Goal: Find specific page/section: Find specific page/section

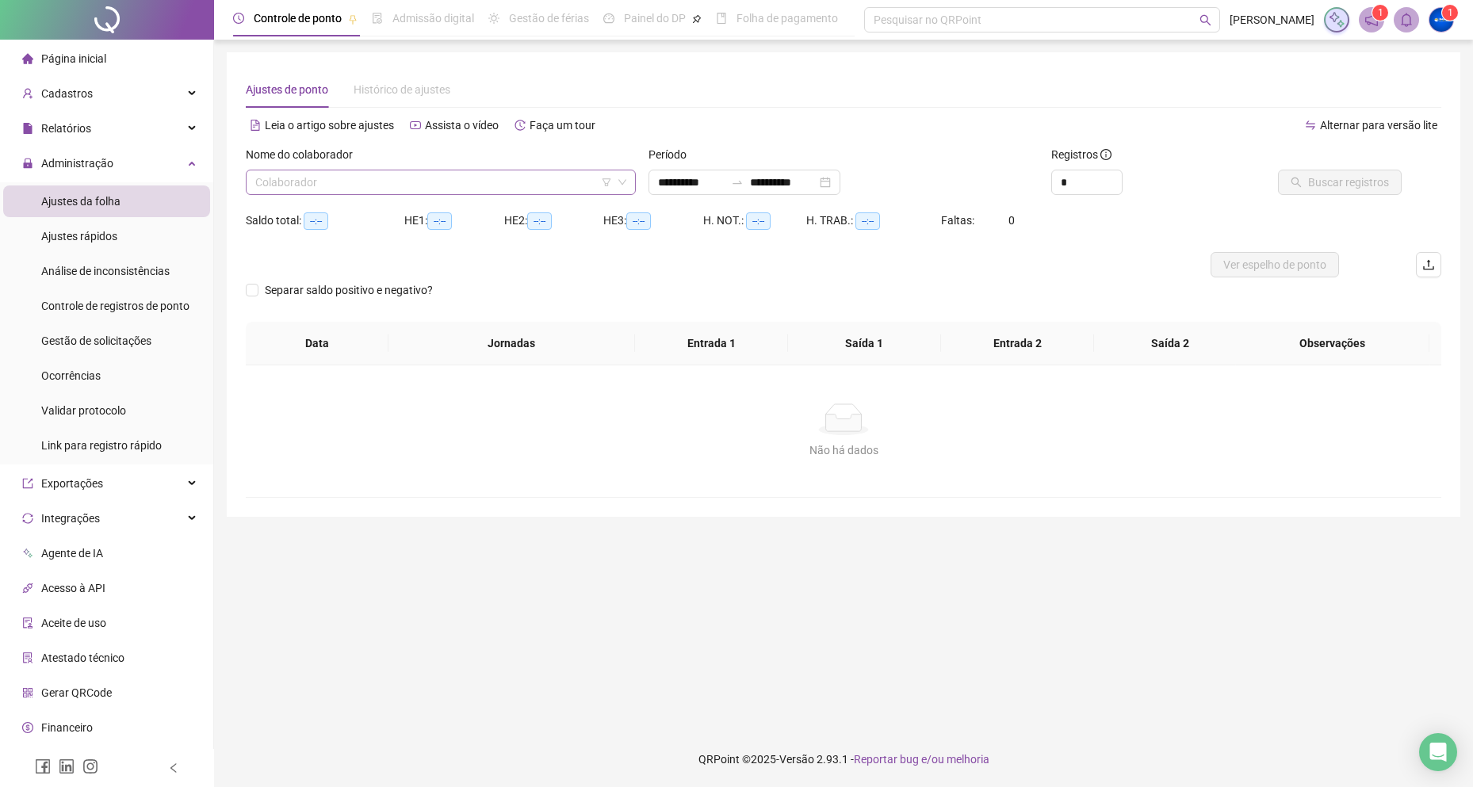
click at [378, 186] on input "search" at bounding box center [433, 182] width 357 height 24
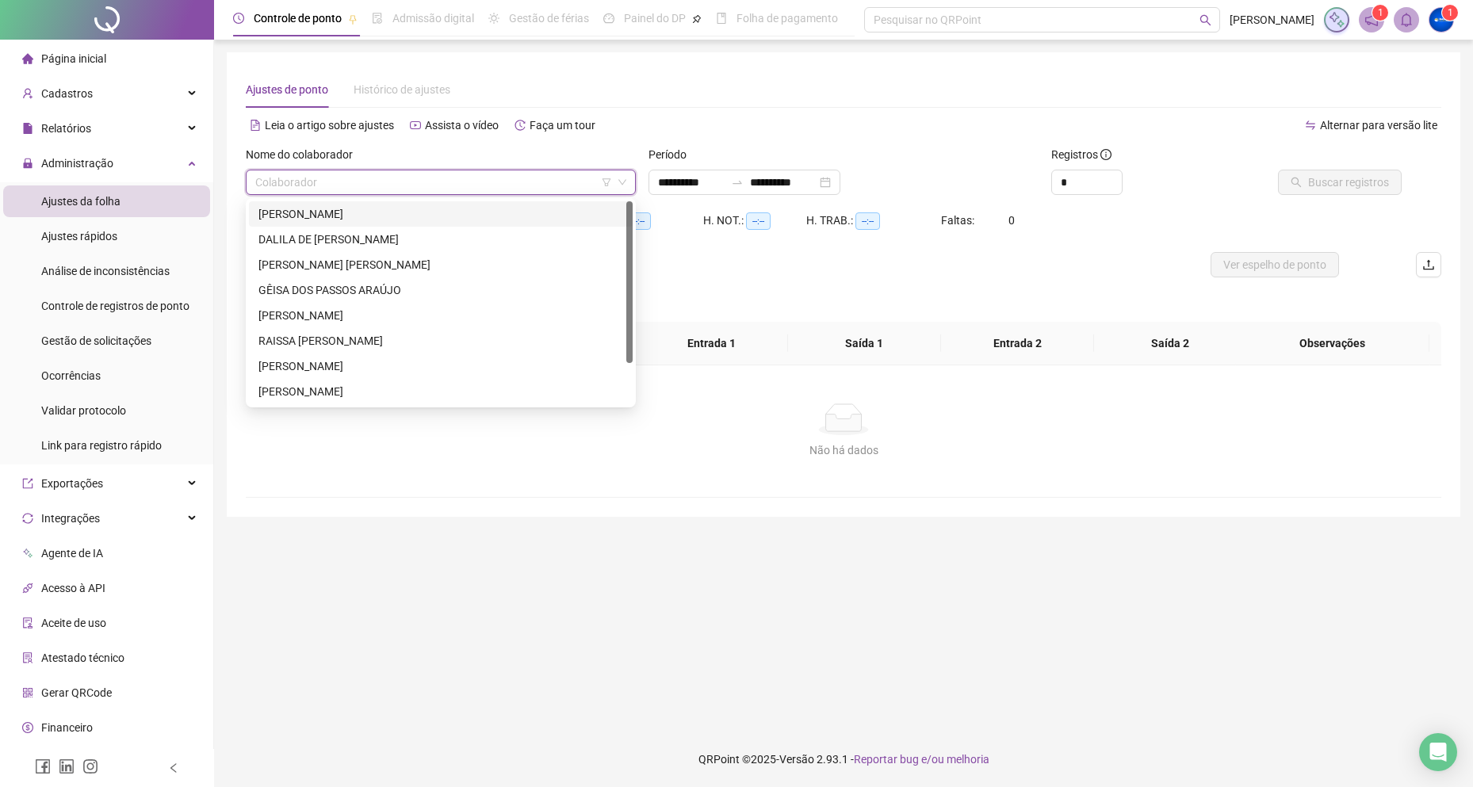
click at [318, 210] on div "[PERSON_NAME]" at bounding box center [440, 213] width 365 height 17
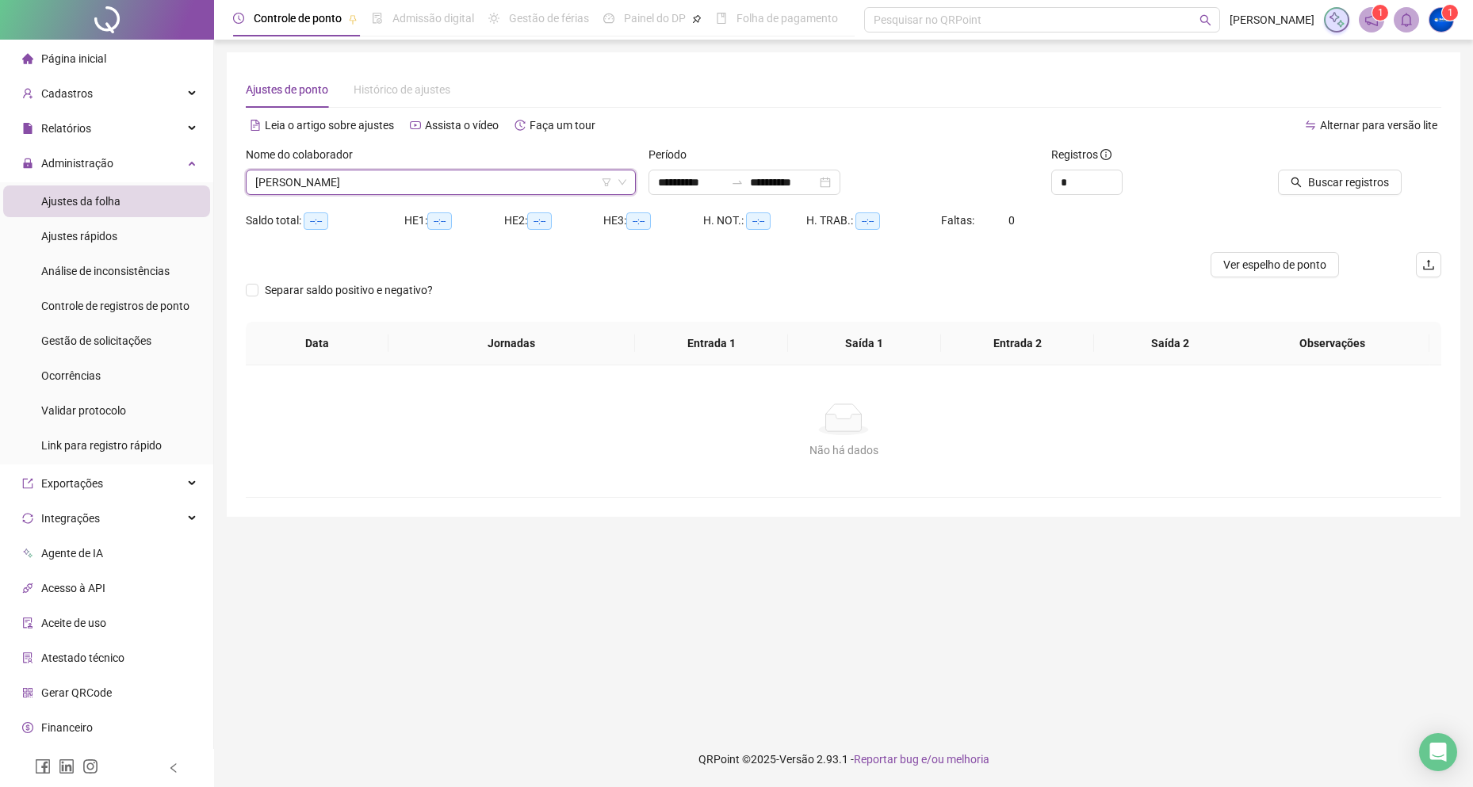
click at [1329, 168] on div at bounding box center [1327, 158] width 149 height 24
click at [1320, 189] on span "Buscar registros" at bounding box center [1348, 182] width 81 height 17
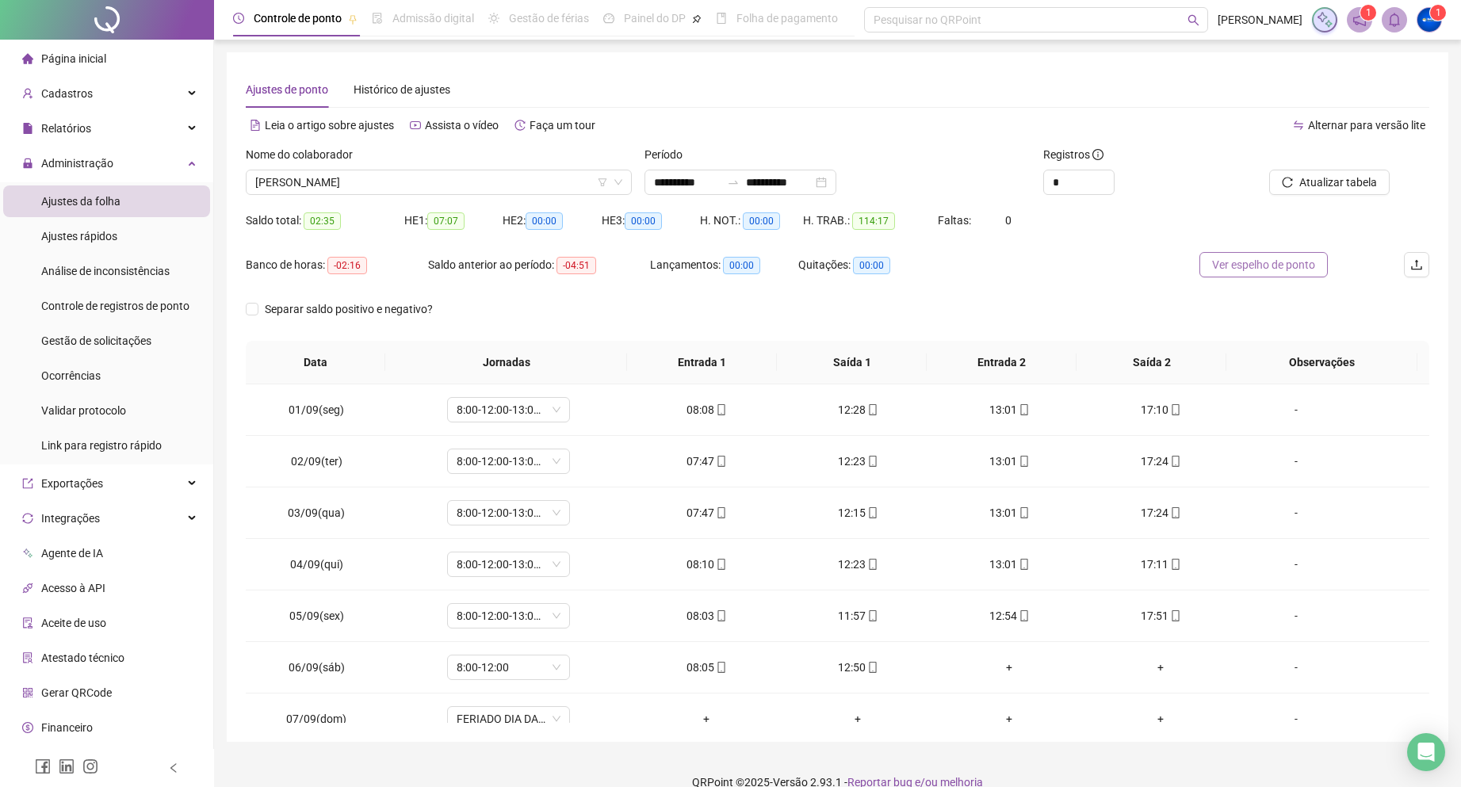
click at [1253, 272] on span "Ver espelho de ponto" at bounding box center [1263, 264] width 103 height 17
click at [369, 178] on span "[PERSON_NAME]" at bounding box center [438, 182] width 367 height 24
click at [320, 182] on span "[PERSON_NAME]" at bounding box center [438, 182] width 367 height 24
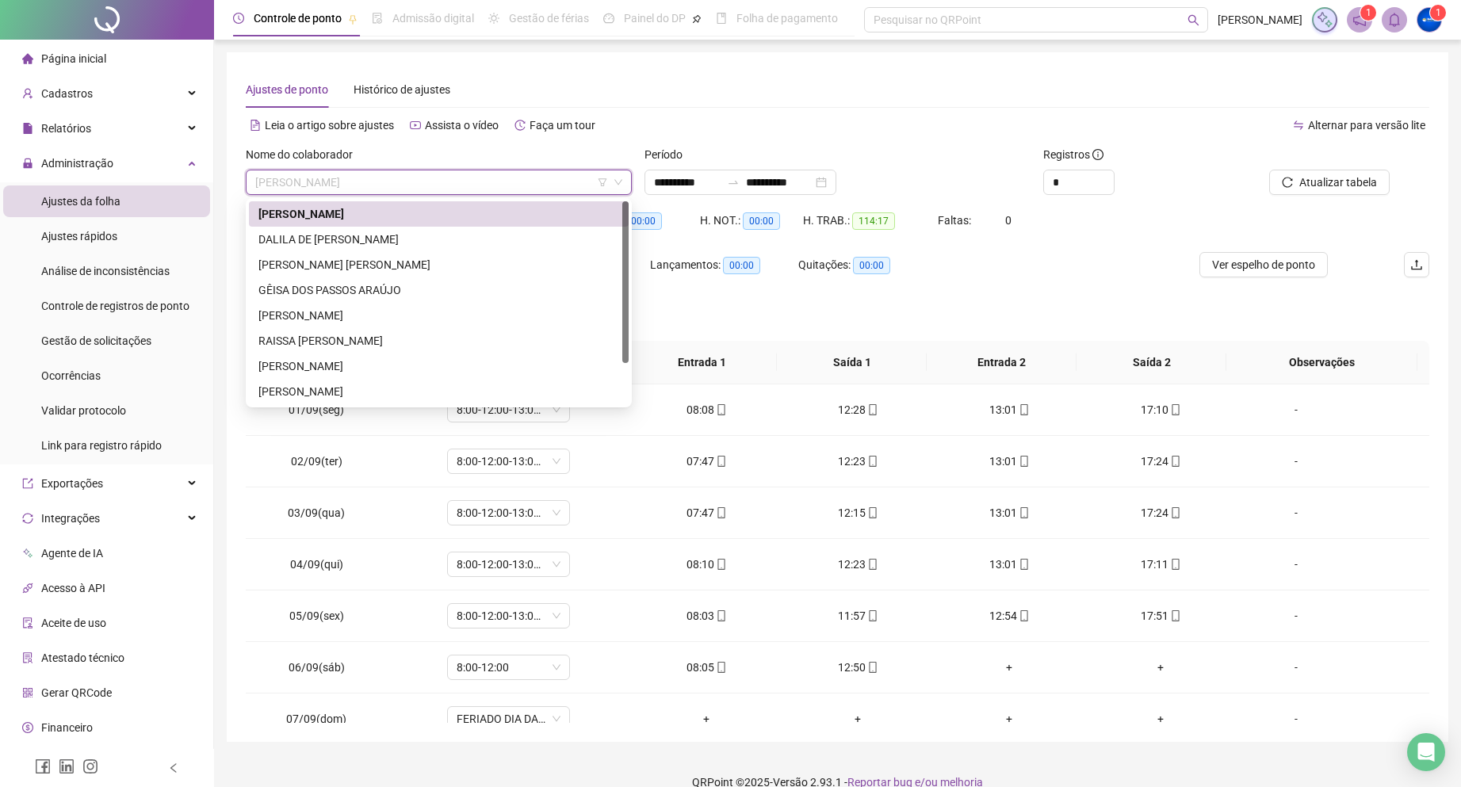
click at [359, 178] on span "[PERSON_NAME]" at bounding box center [438, 182] width 367 height 24
click at [288, 254] on div "[PERSON_NAME] [PERSON_NAME]" at bounding box center [439, 264] width 380 height 25
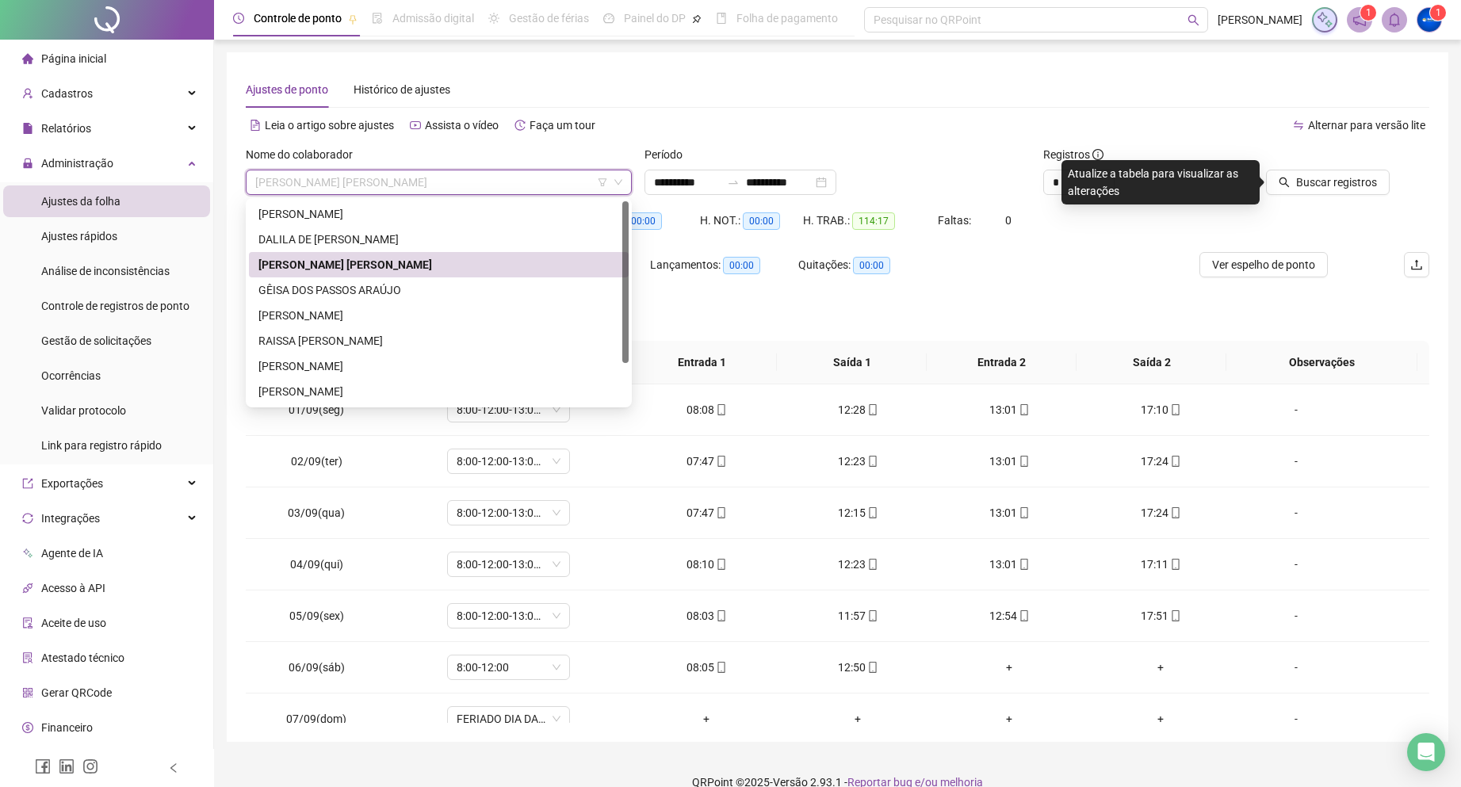
click at [342, 184] on span "[PERSON_NAME] [PERSON_NAME]" at bounding box center [438, 182] width 367 height 24
click at [331, 235] on div "DALILA DE [PERSON_NAME]" at bounding box center [438, 239] width 361 height 17
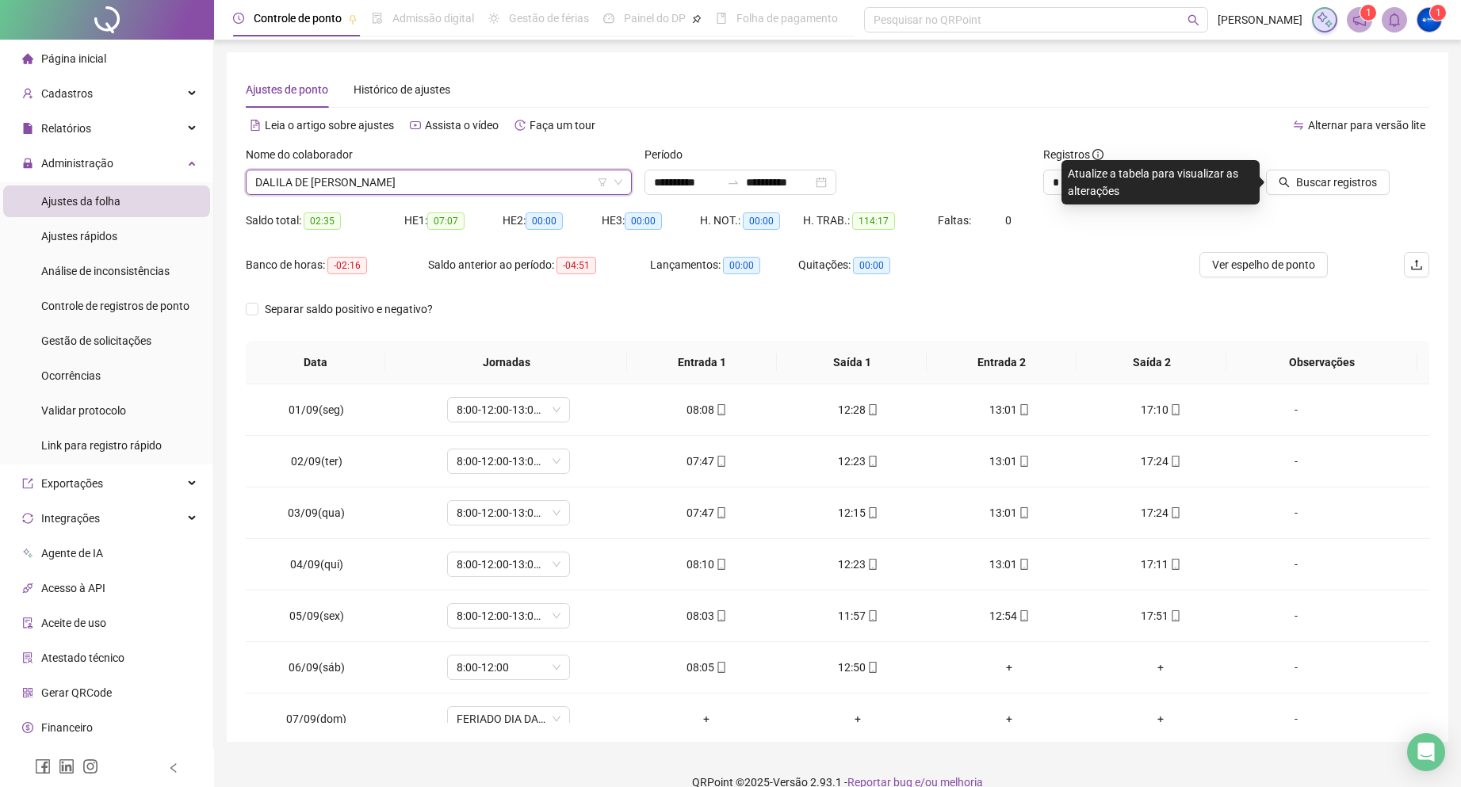
click at [1322, 197] on div "Buscar registros" at bounding box center [1336, 177] width 200 height 62
click at [1318, 180] on span "Buscar registros" at bounding box center [1336, 182] width 81 height 17
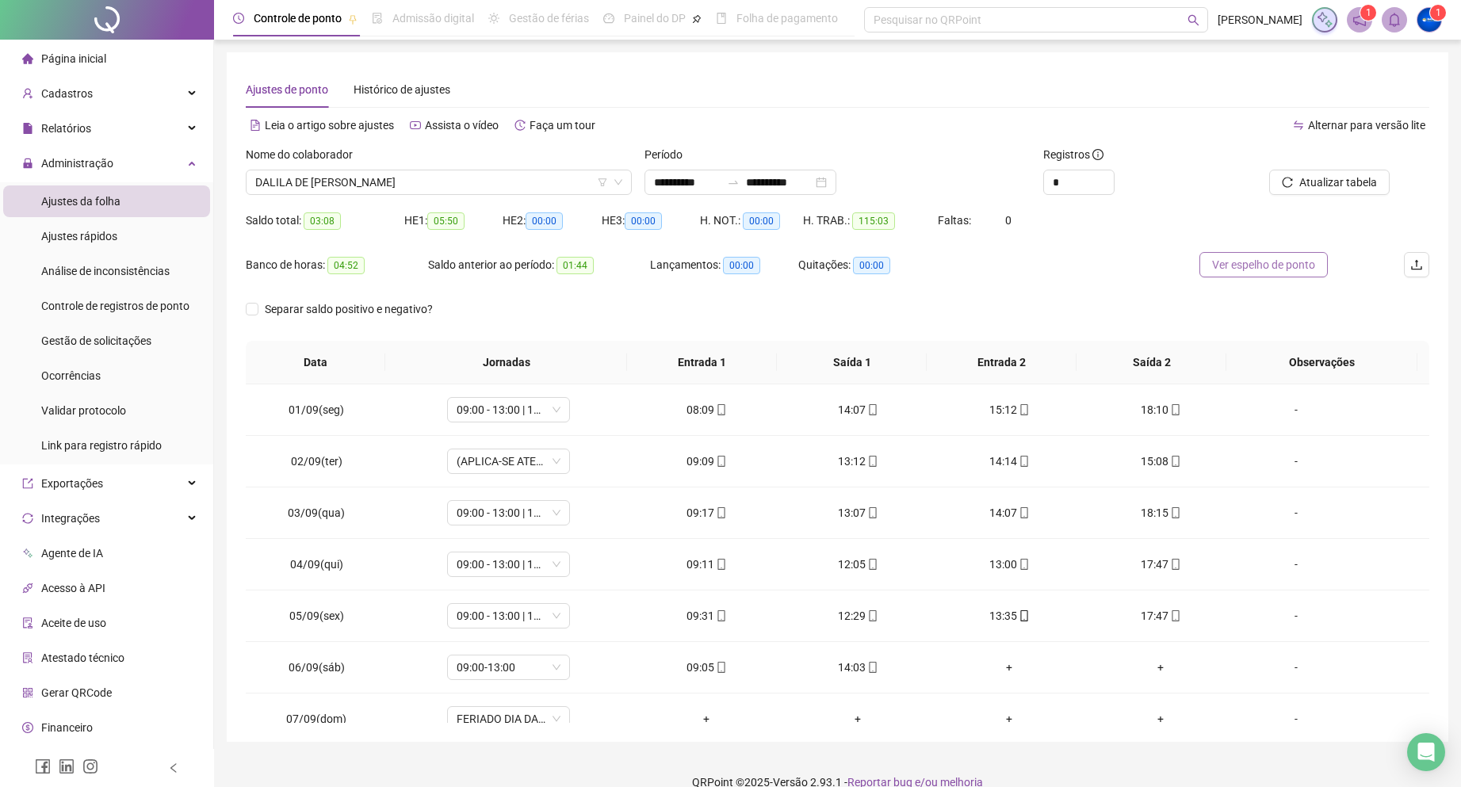
click at [1249, 274] on button "Ver espelho de ponto" at bounding box center [1264, 264] width 128 height 25
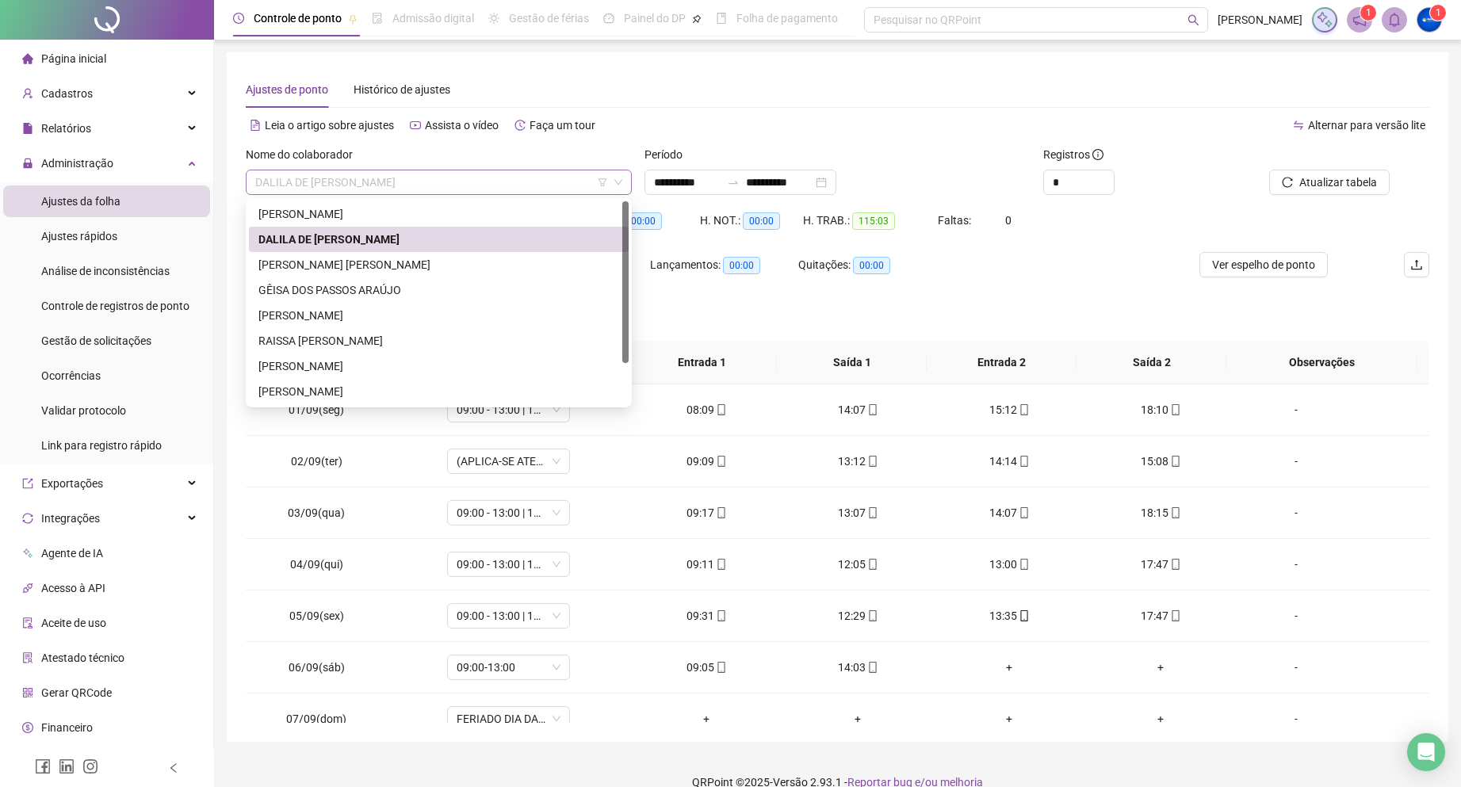
click at [349, 182] on span "DALILA DE [PERSON_NAME]" at bounding box center [438, 182] width 367 height 24
click at [346, 260] on div "[PERSON_NAME] [PERSON_NAME]" at bounding box center [438, 264] width 361 height 17
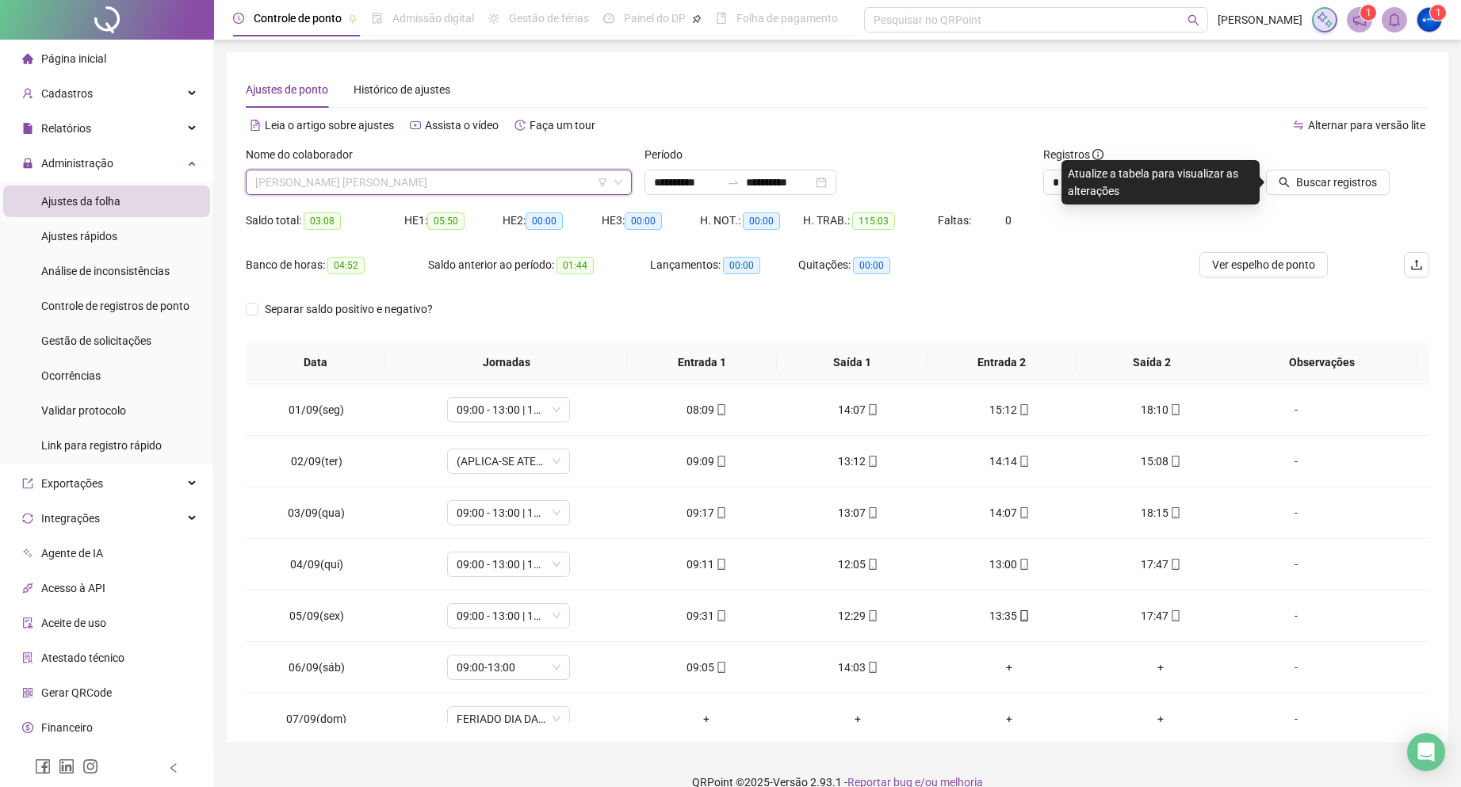
click at [312, 170] on span "[PERSON_NAME] [PERSON_NAME]" at bounding box center [438, 182] width 367 height 24
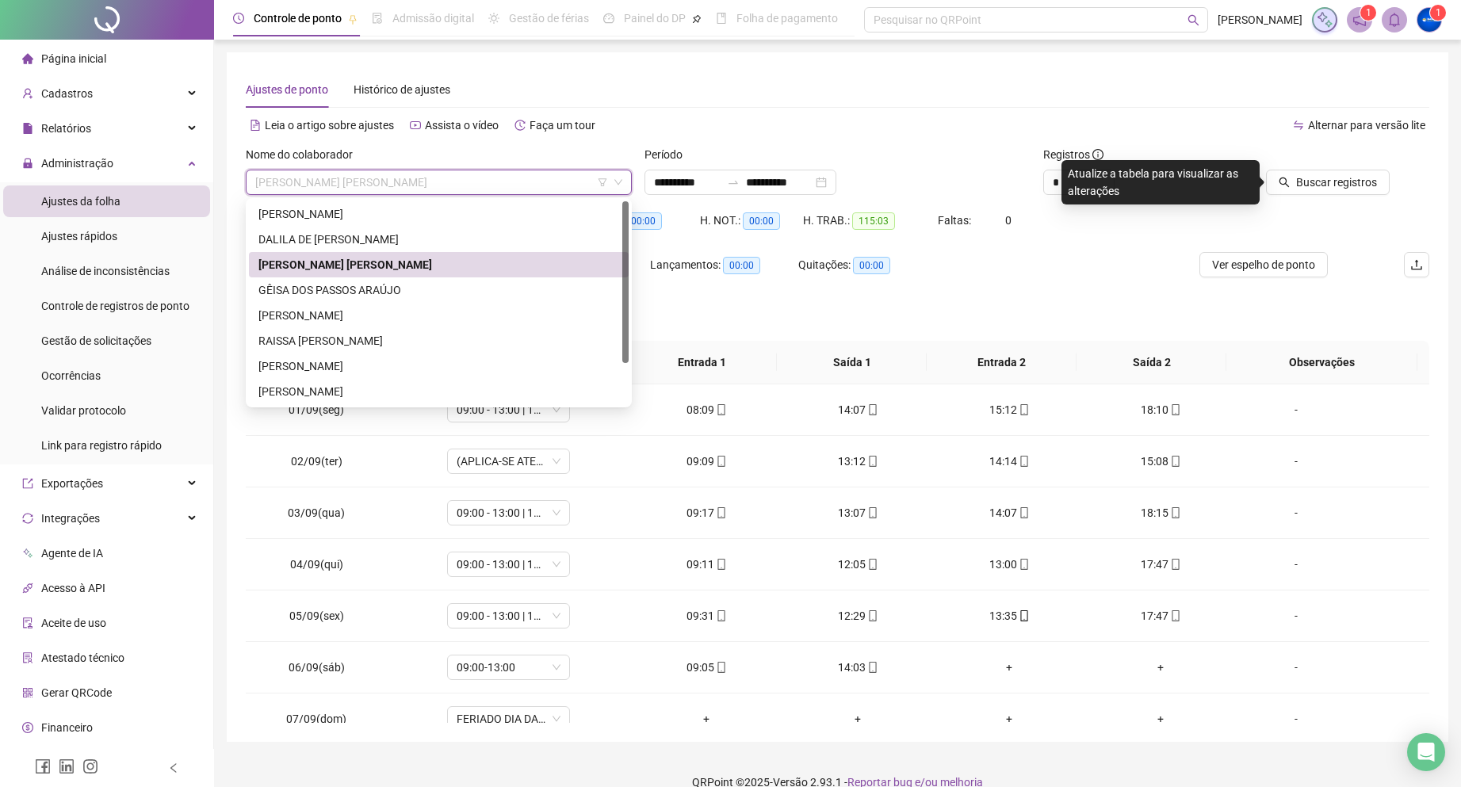
click at [1233, 225] on div "Saldo total: 03:08 HE 1: 05:50 HE 2: 00:00 HE 3: 00:00 H. NOT.: 00:00 H. TRAB.:…" at bounding box center [838, 230] width 1184 height 44
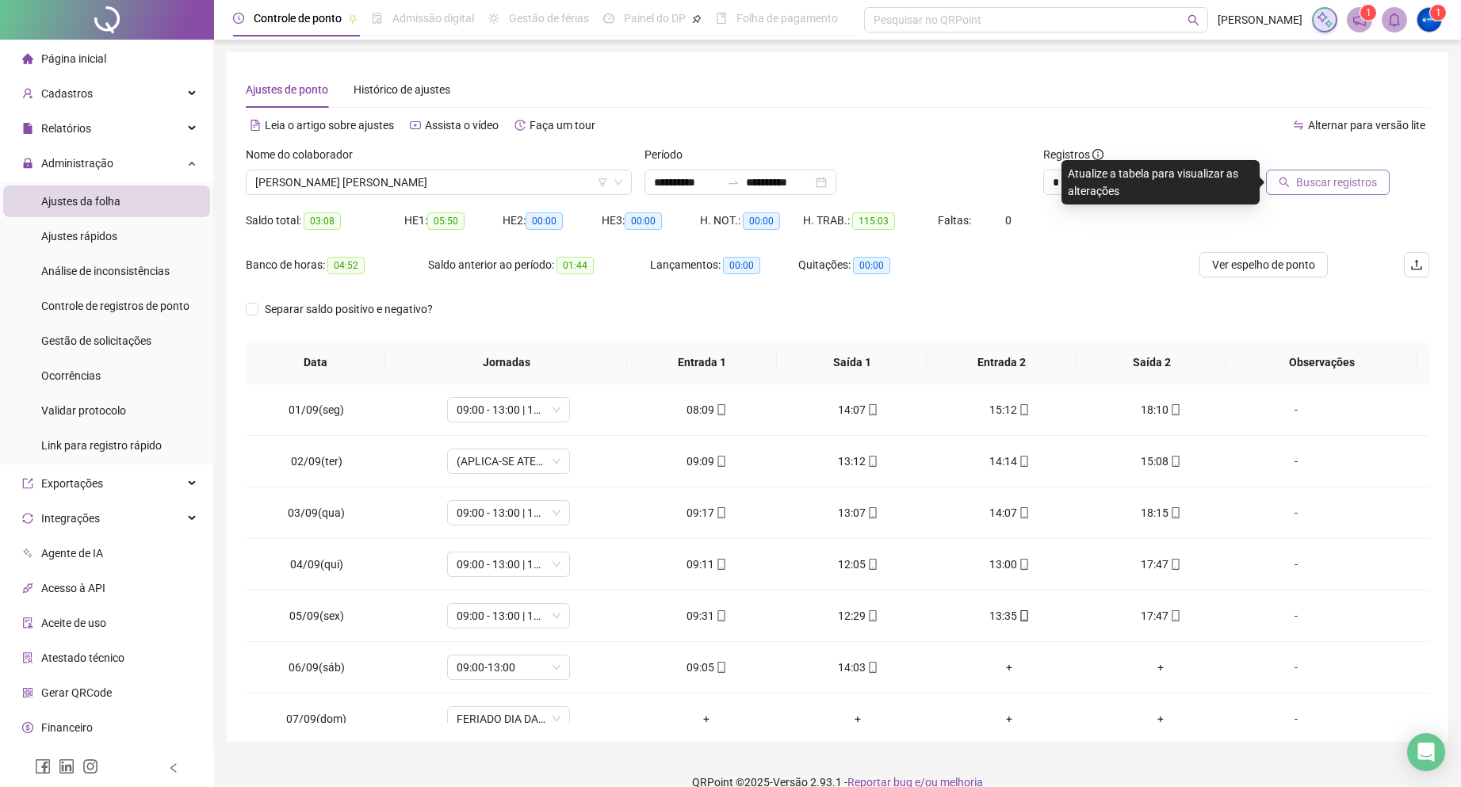
click at [1371, 189] on span "Buscar registros" at bounding box center [1336, 182] width 81 height 17
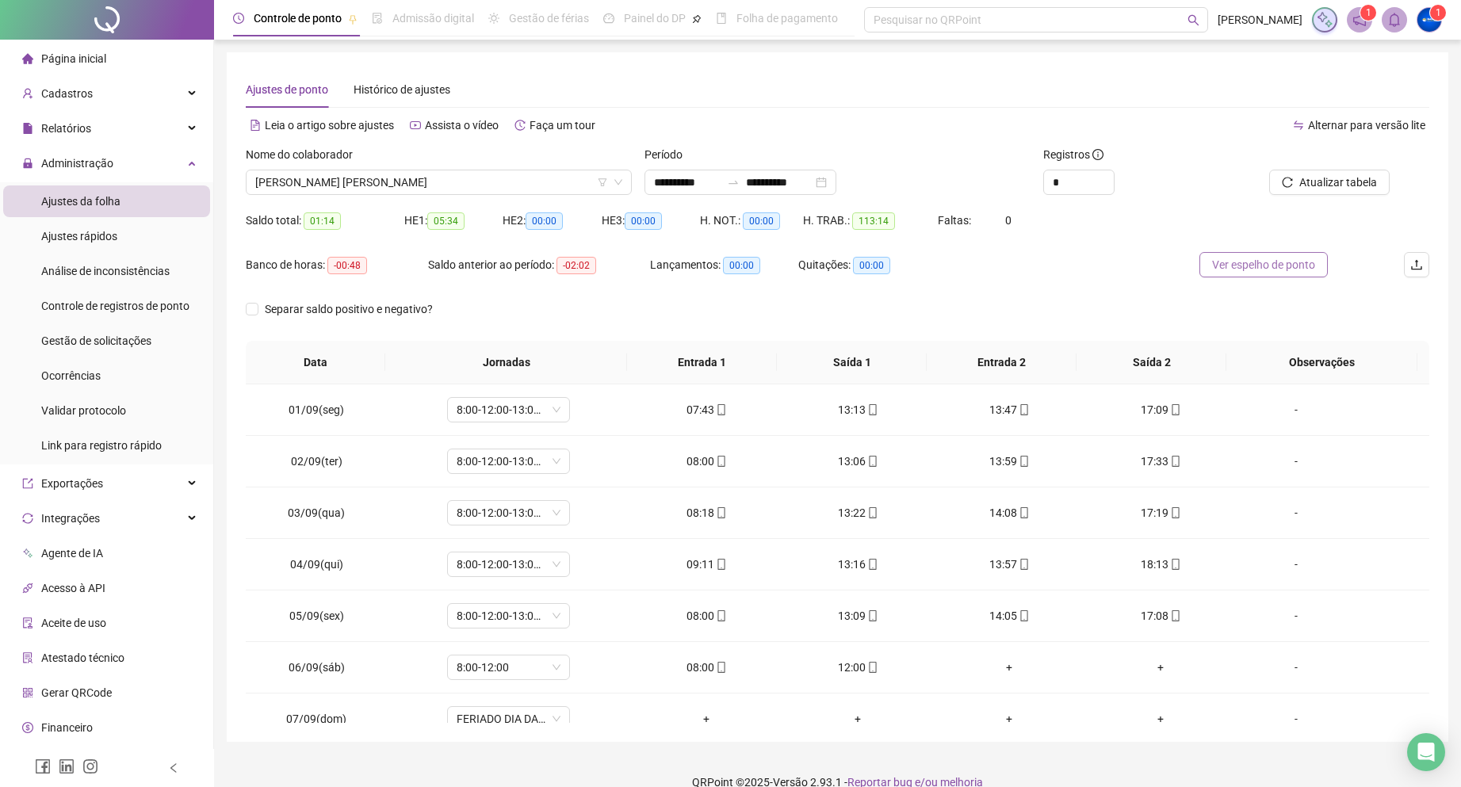
click at [1246, 266] on span "Ver espelho de ponto" at bounding box center [1263, 264] width 103 height 17
click at [368, 181] on span "[PERSON_NAME] [PERSON_NAME]" at bounding box center [438, 182] width 367 height 24
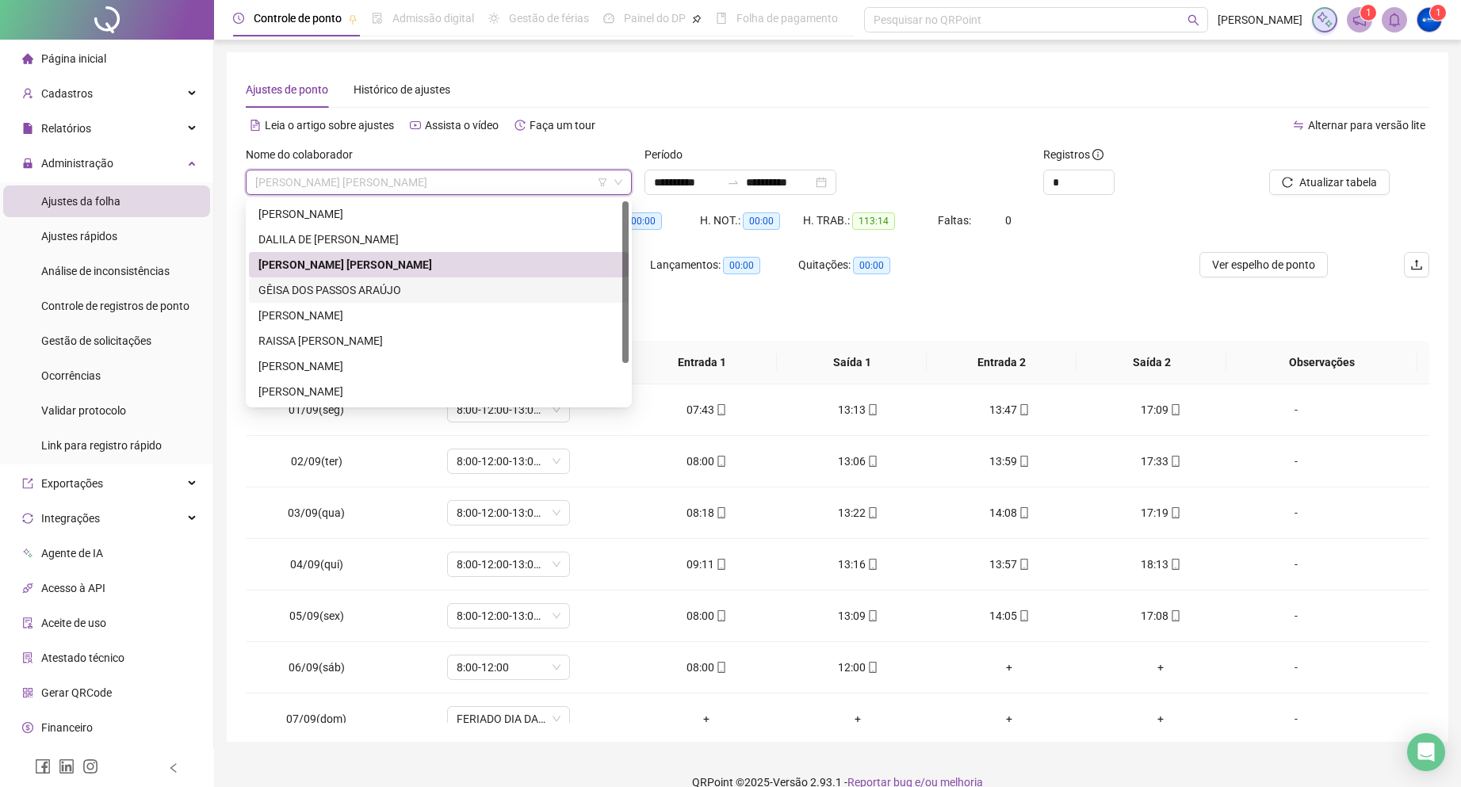
click at [289, 293] on div "GÊISA DOS PASSOS ARAÚJO" at bounding box center [438, 289] width 361 height 17
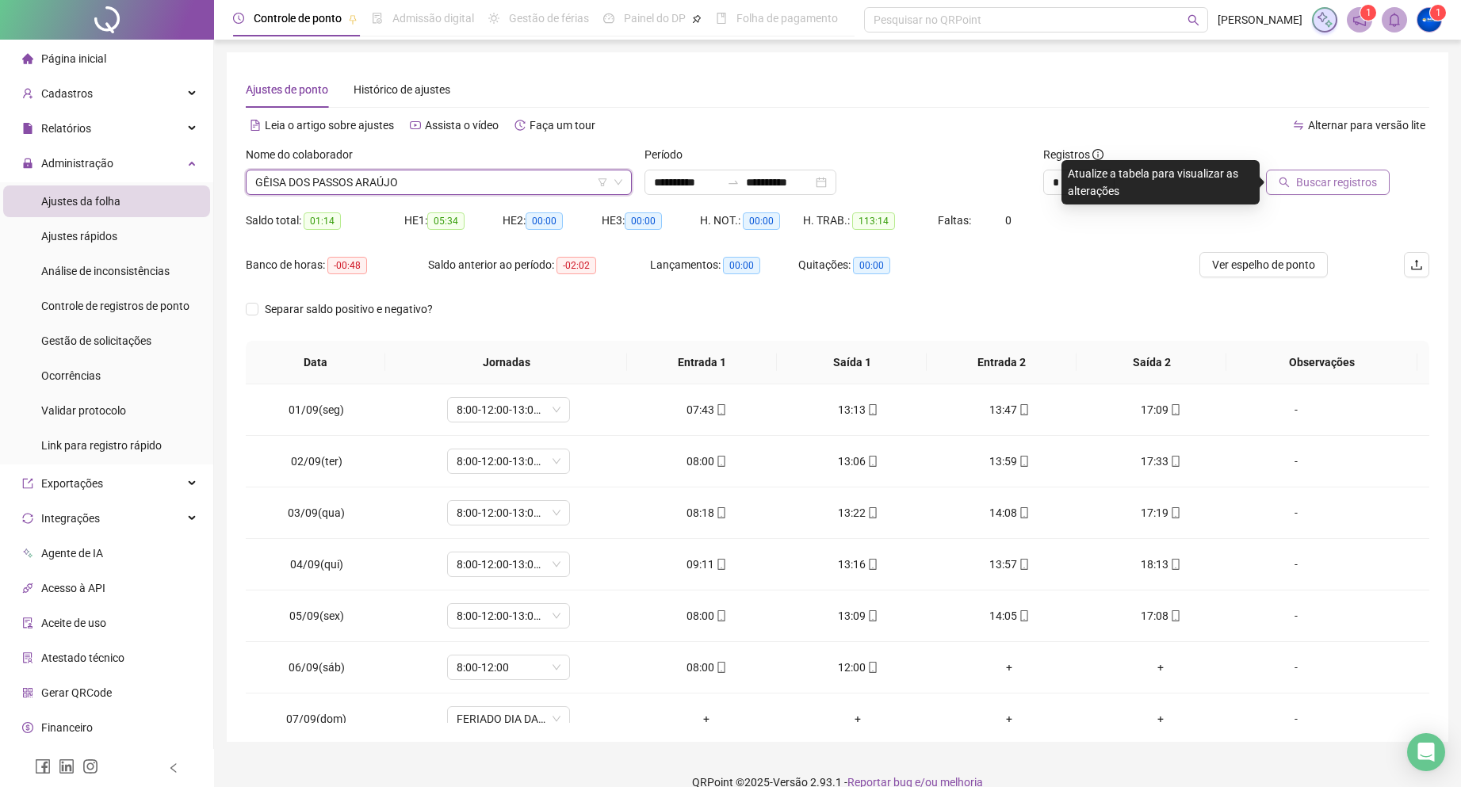
click at [1309, 182] on span "Buscar registros" at bounding box center [1336, 182] width 81 height 17
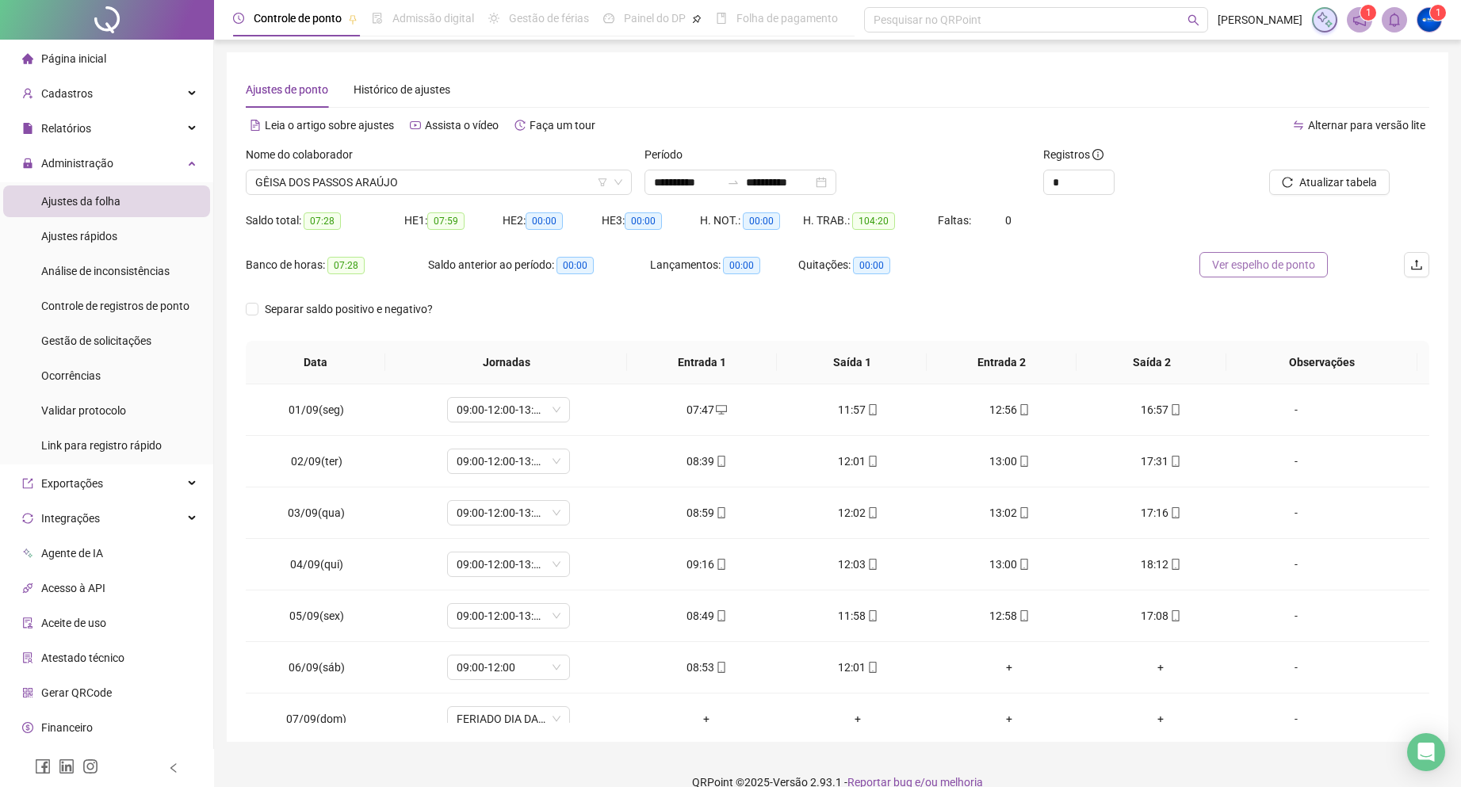
click at [1238, 254] on button "Ver espelho de ponto" at bounding box center [1264, 264] width 128 height 25
click at [359, 187] on span "GÊISA DOS PASSOS ARAÚJO" at bounding box center [438, 182] width 367 height 24
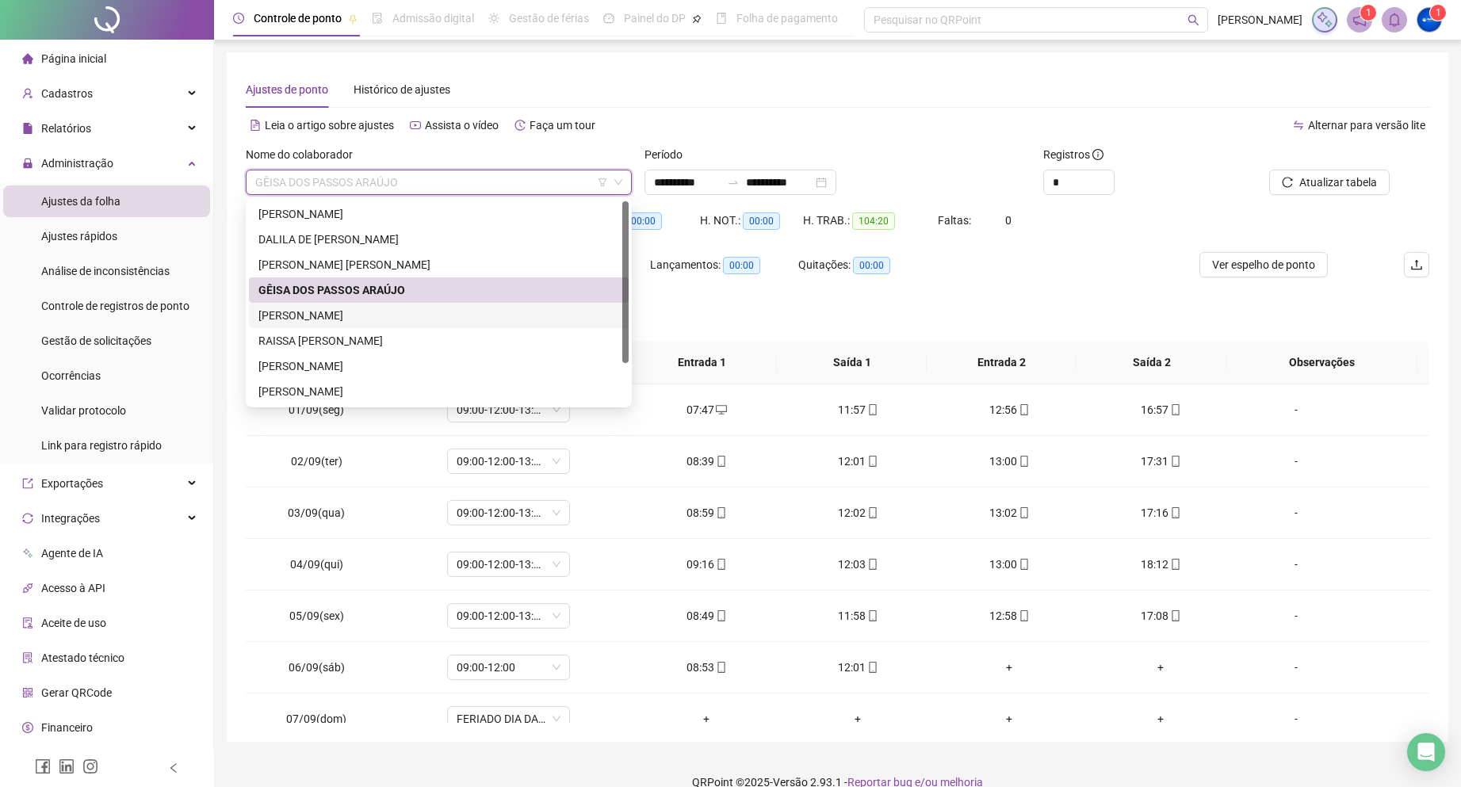
click at [308, 319] on div "[PERSON_NAME]" at bounding box center [438, 315] width 361 height 17
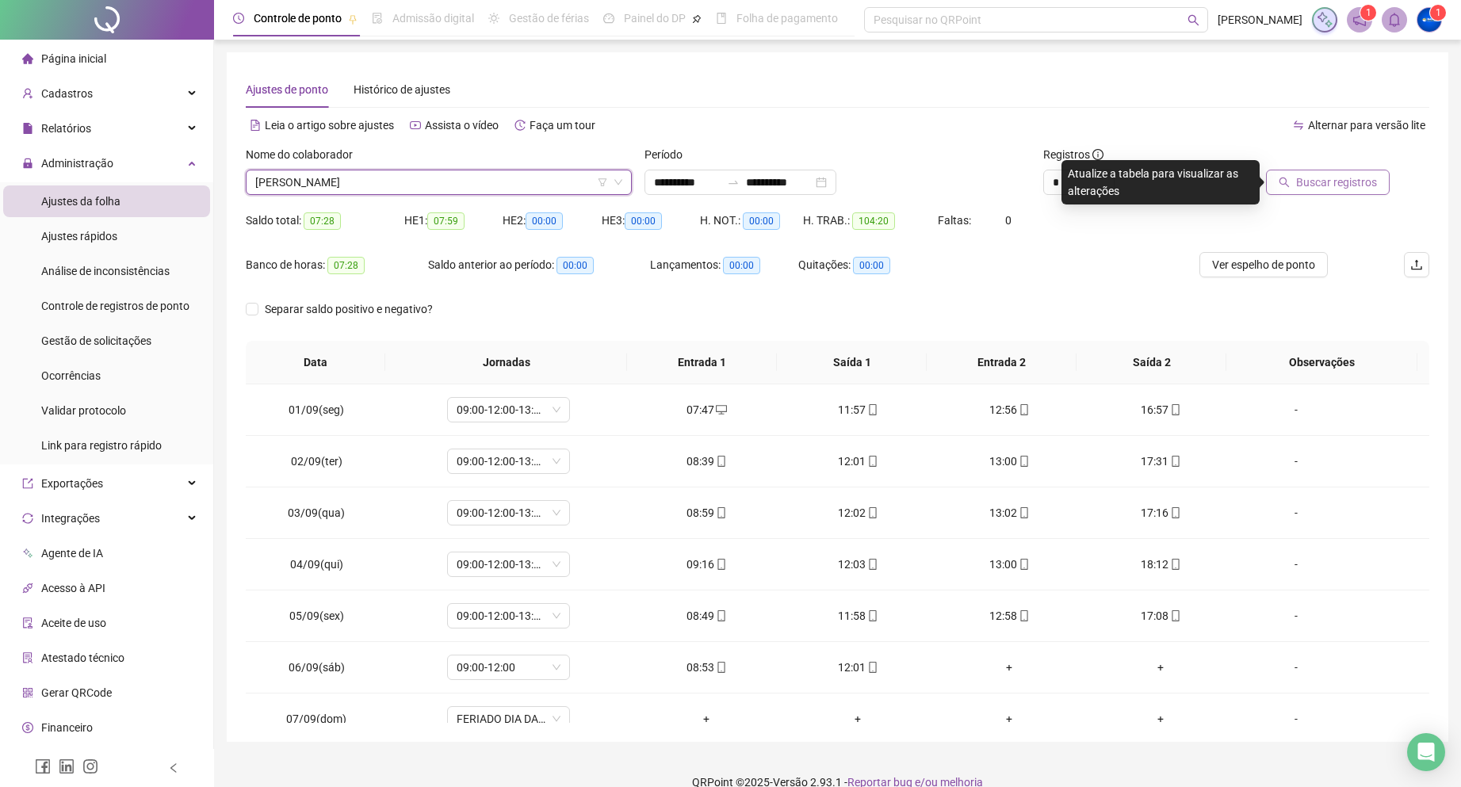
click at [1307, 181] on span "Buscar registros" at bounding box center [1336, 182] width 81 height 17
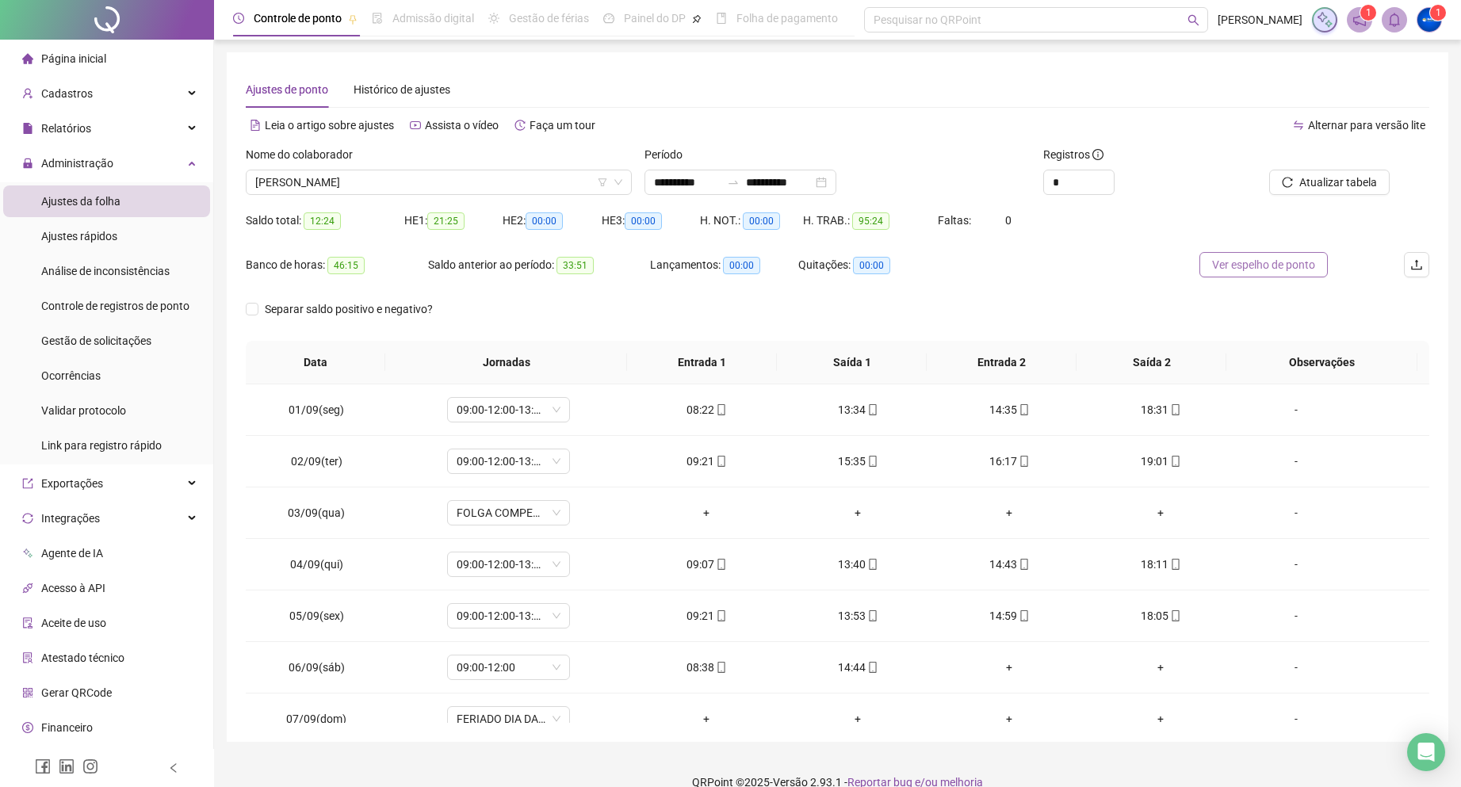
click at [1226, 259] on span "Ver espelho de ponto" at bounding box center [1263, 264] width 103 height 17
click at [358, 193] on span "[PERSON_NAME]" at bounding box center [438, 182] width 367 height 24
click at [374, 182] on span "[PERSON_NAME]" at bounding box center [438, 182] width 367 height 24
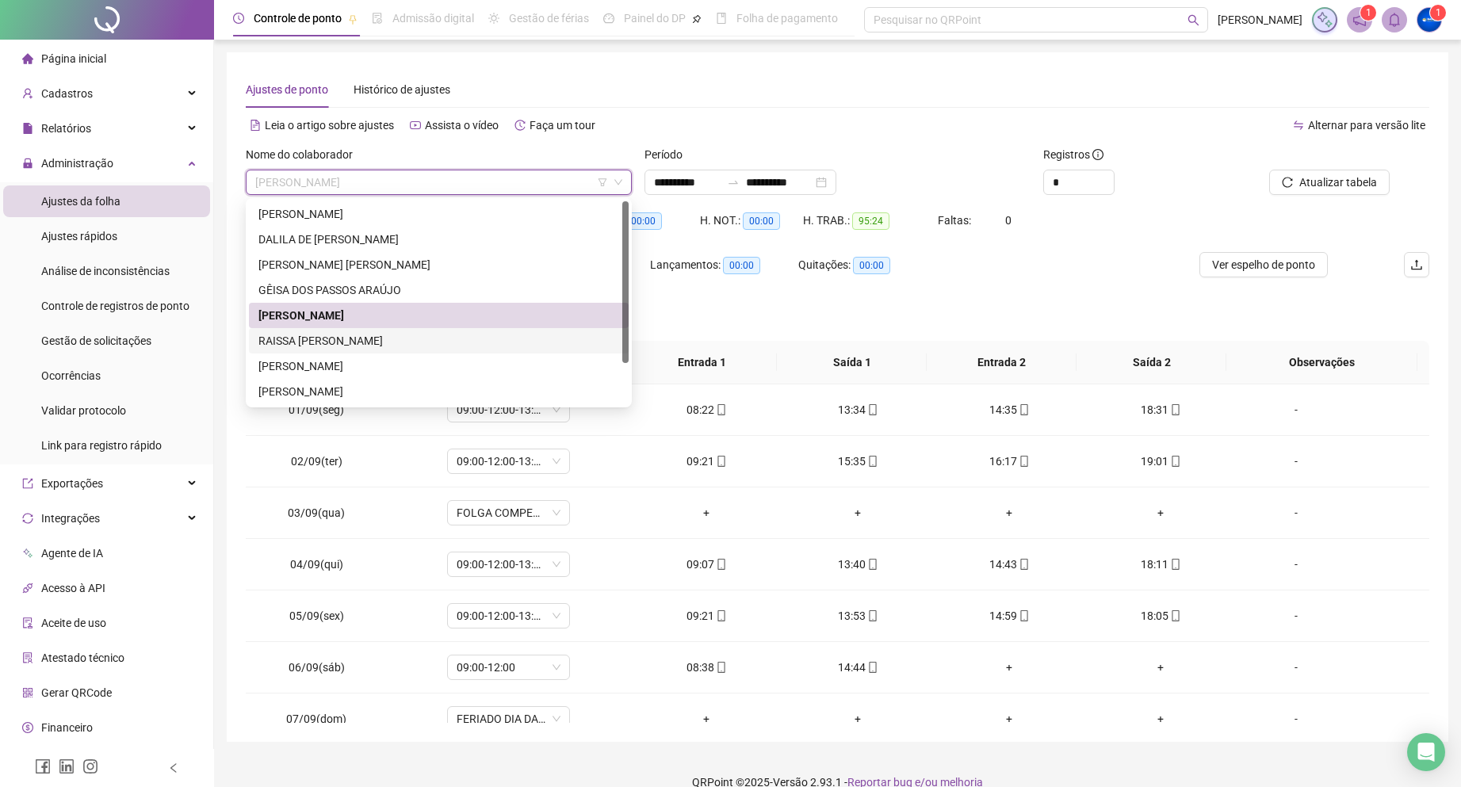
click at [367, 341] on div "RAISSA [PERSON_NAME]" at bounding box center [438, 340] width 361 height 17
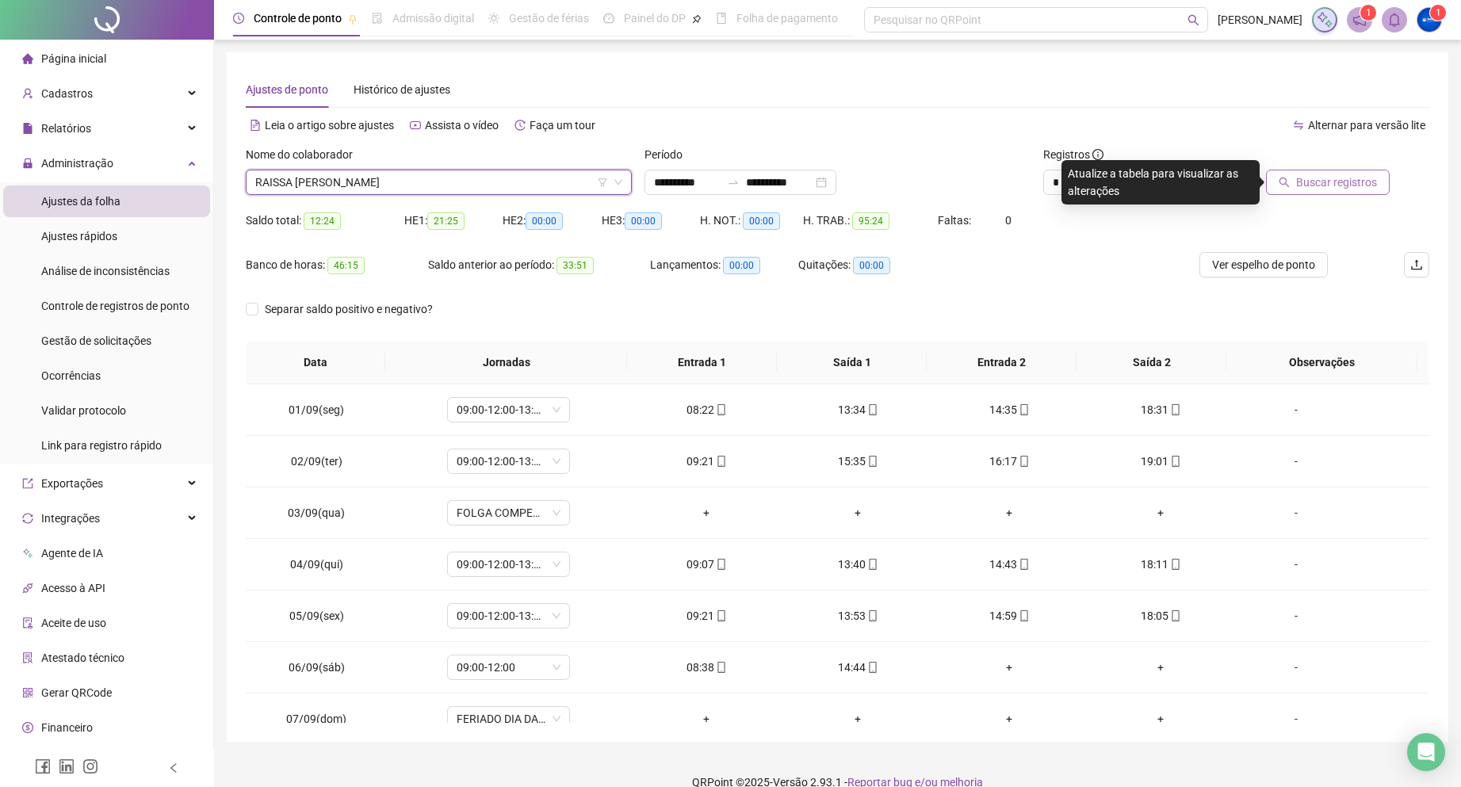
click at [1315, 180] on span "Buscar registros" at bounding box center [1336, 182] width 81 height 17
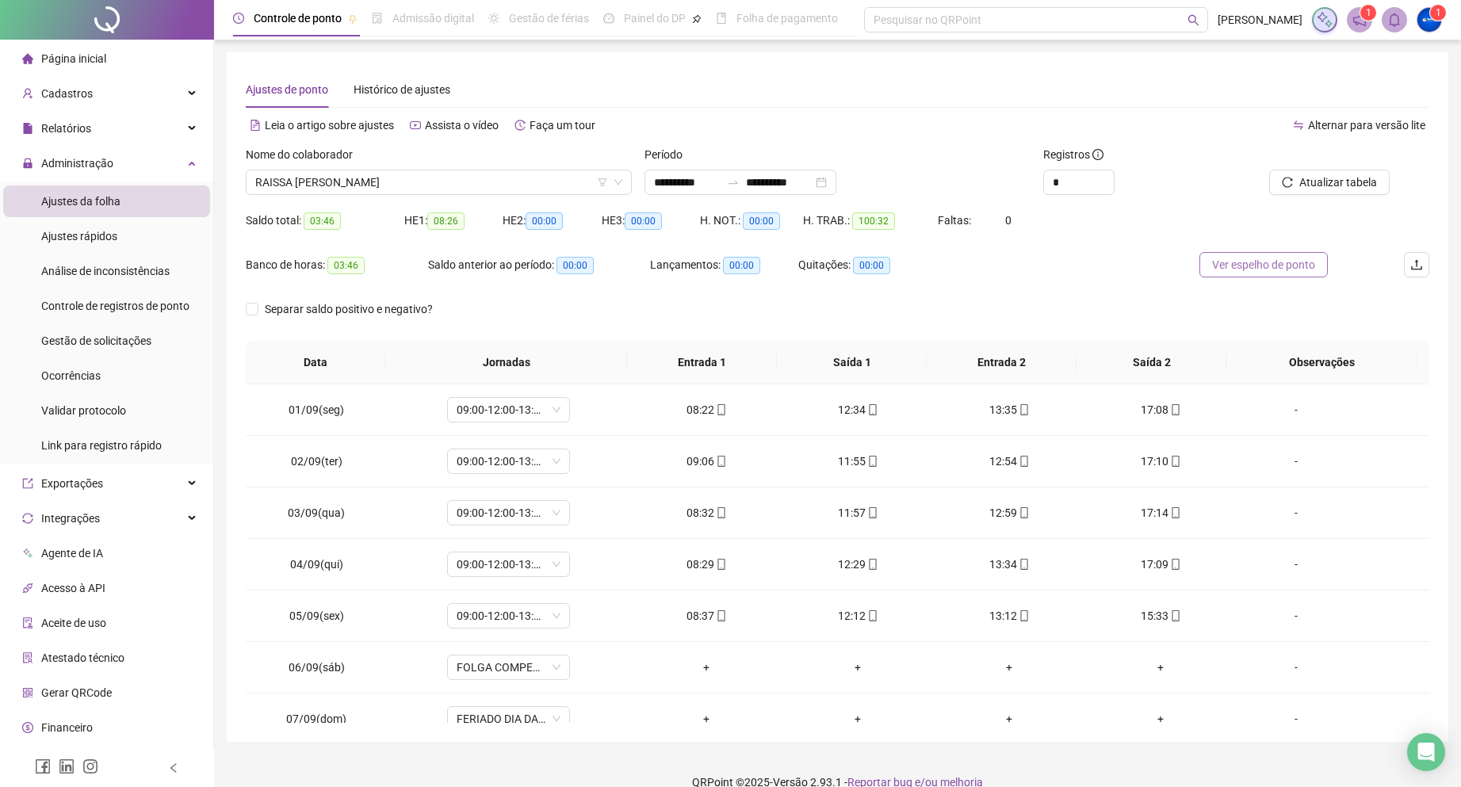
click at [1275, 253] on button "Ver espelho de ponto" at bounding box center [1264, 264] width 128 height 25
click at [323, 183] on span "RAISSA [PERSON_NAME]" at bounding box center [438, 182] width 367 height 24
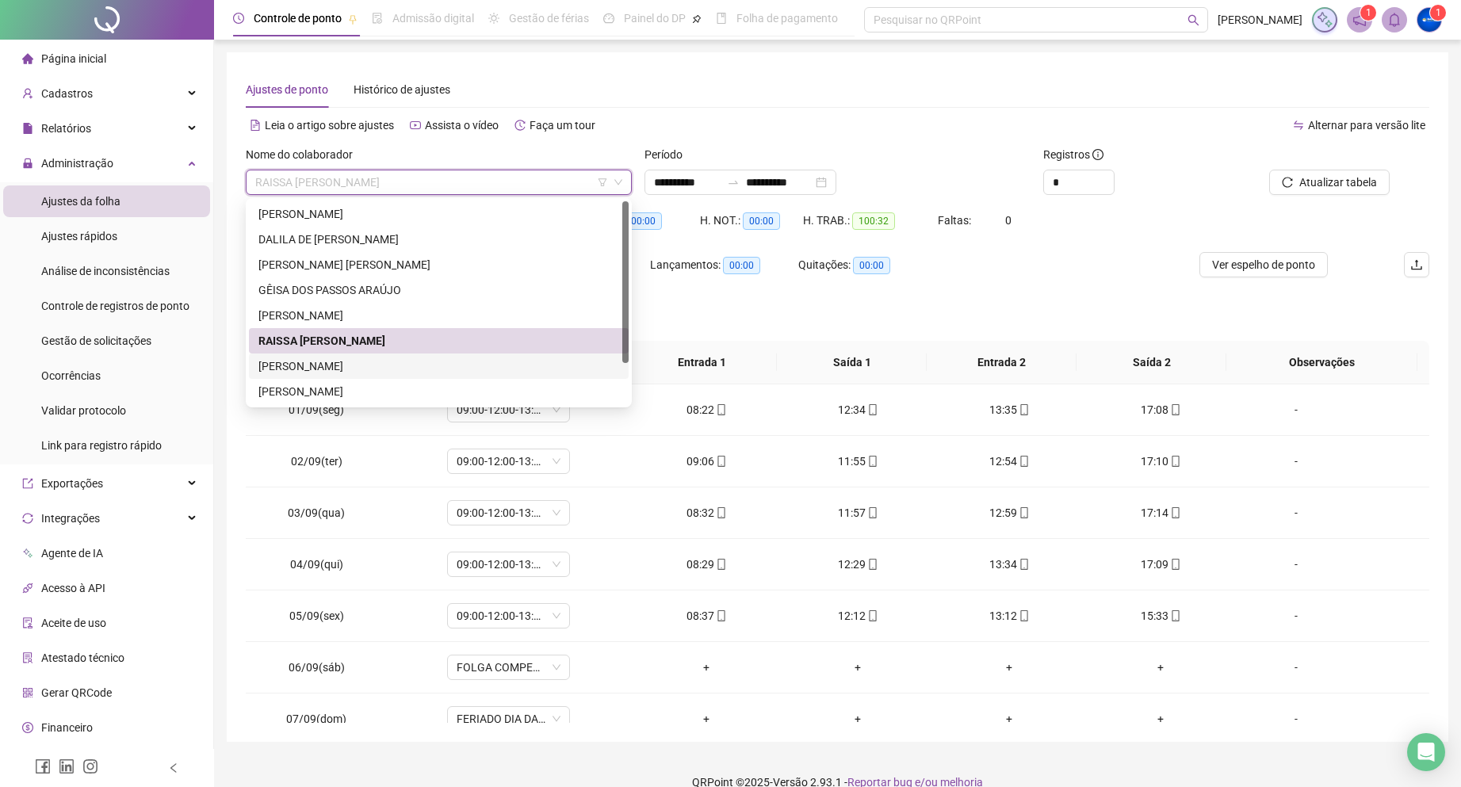
click at [337, 365] on div "[PERSON_NAME]" at bounding box center [438, 366] width 361 height 17
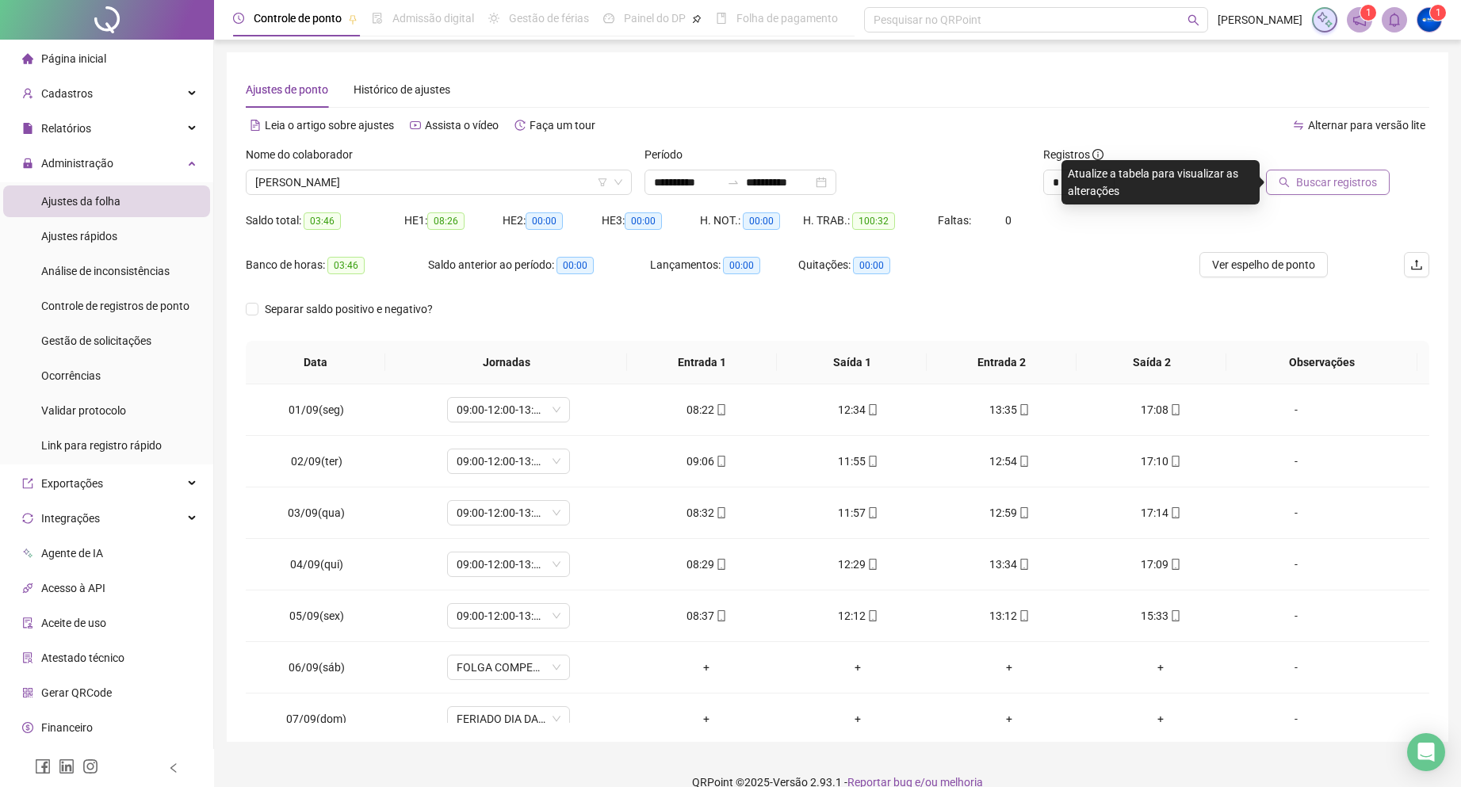
click at [1305, 186] on span "Buscar registros" at bounding box center [1336, 182] width 81 height 17
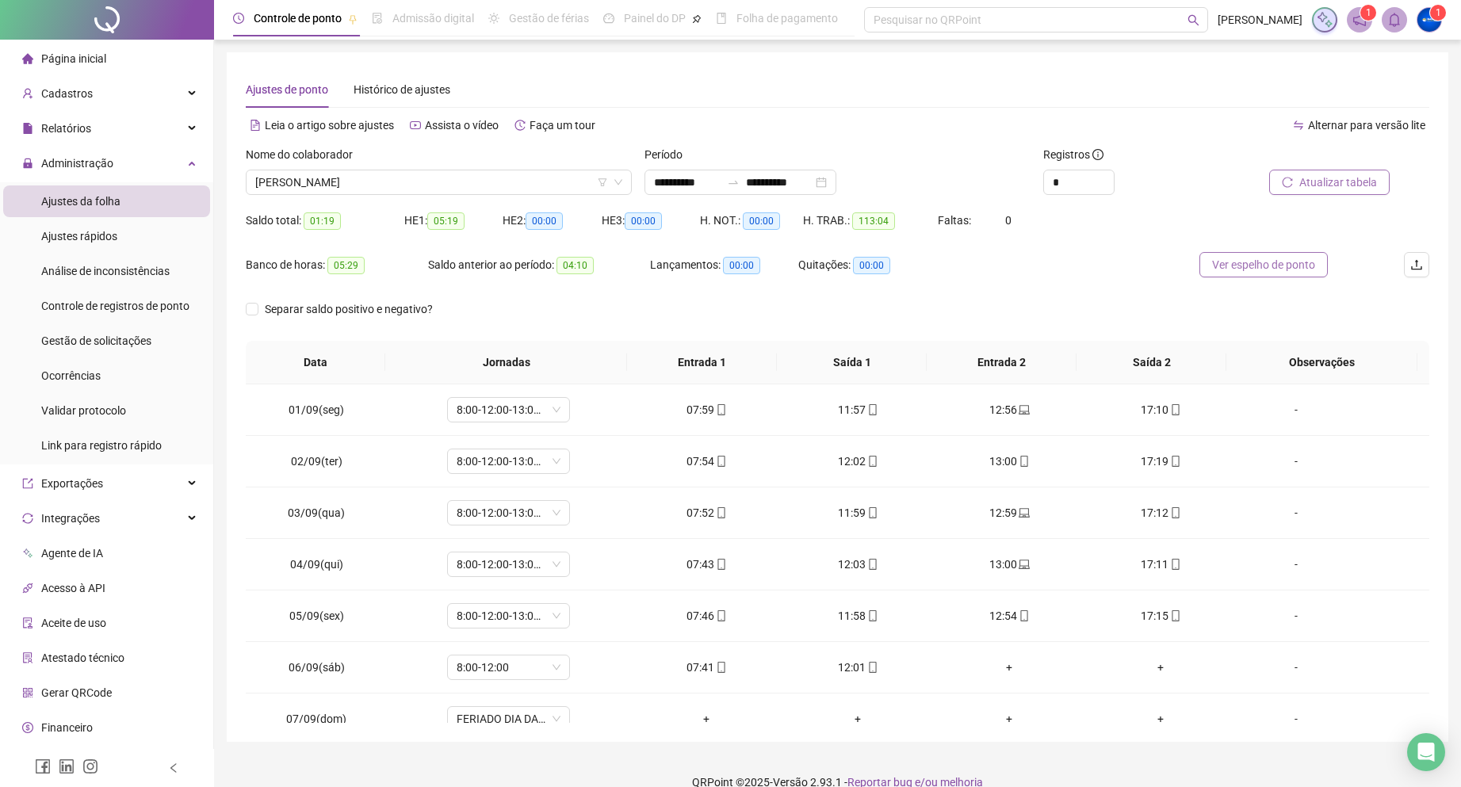
click at [1255, 261] on span "Ver espelho de ponto" at bounding box center [1263, 264] width 103 height 17
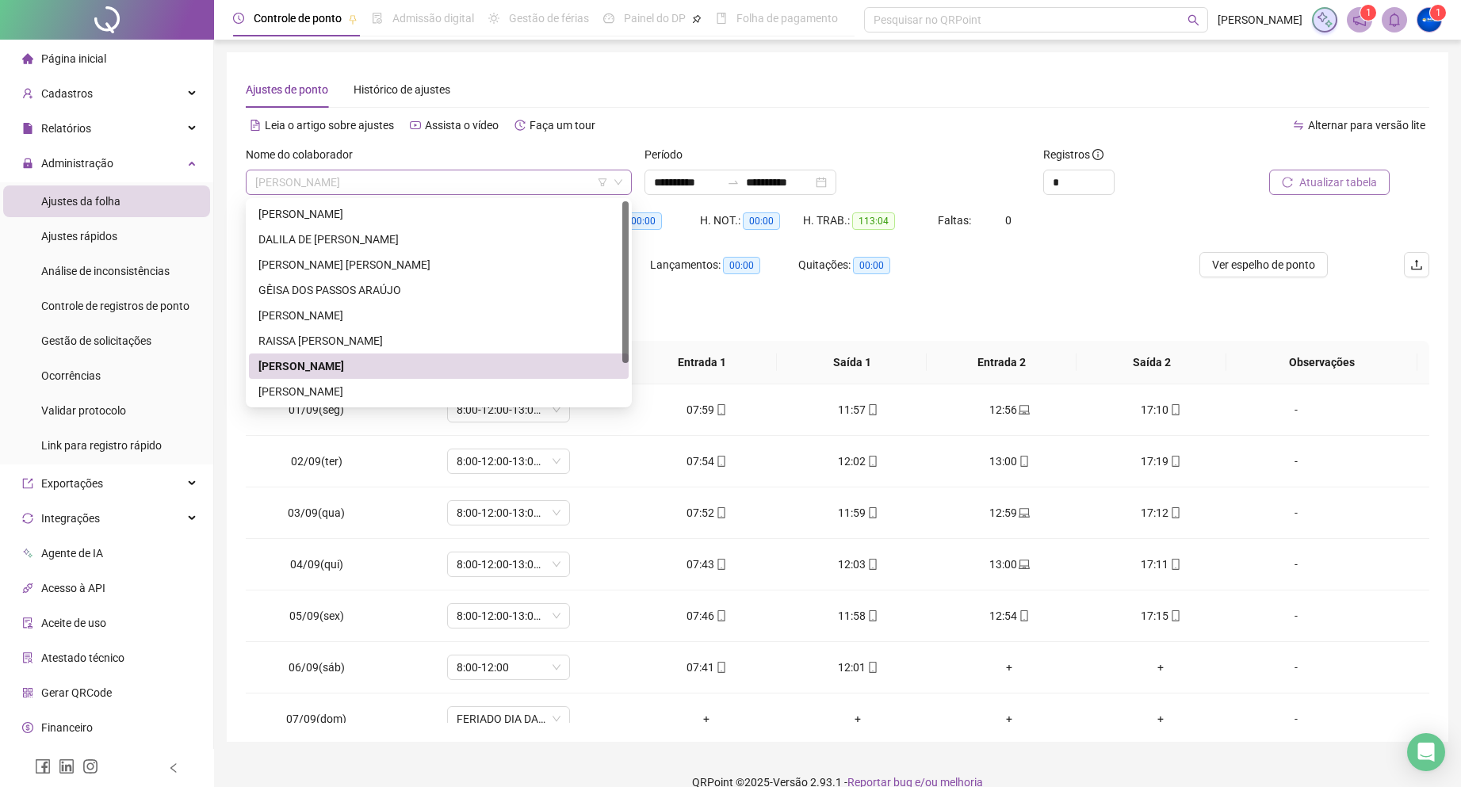
click at [387, 179] on span "[PERSON_NAME]" at bounding box center [438, 182] width 367 height 24
click at [355, 390] on div "[PERSON_NAME]" at bounding box center [438, 391] width 361 height 17
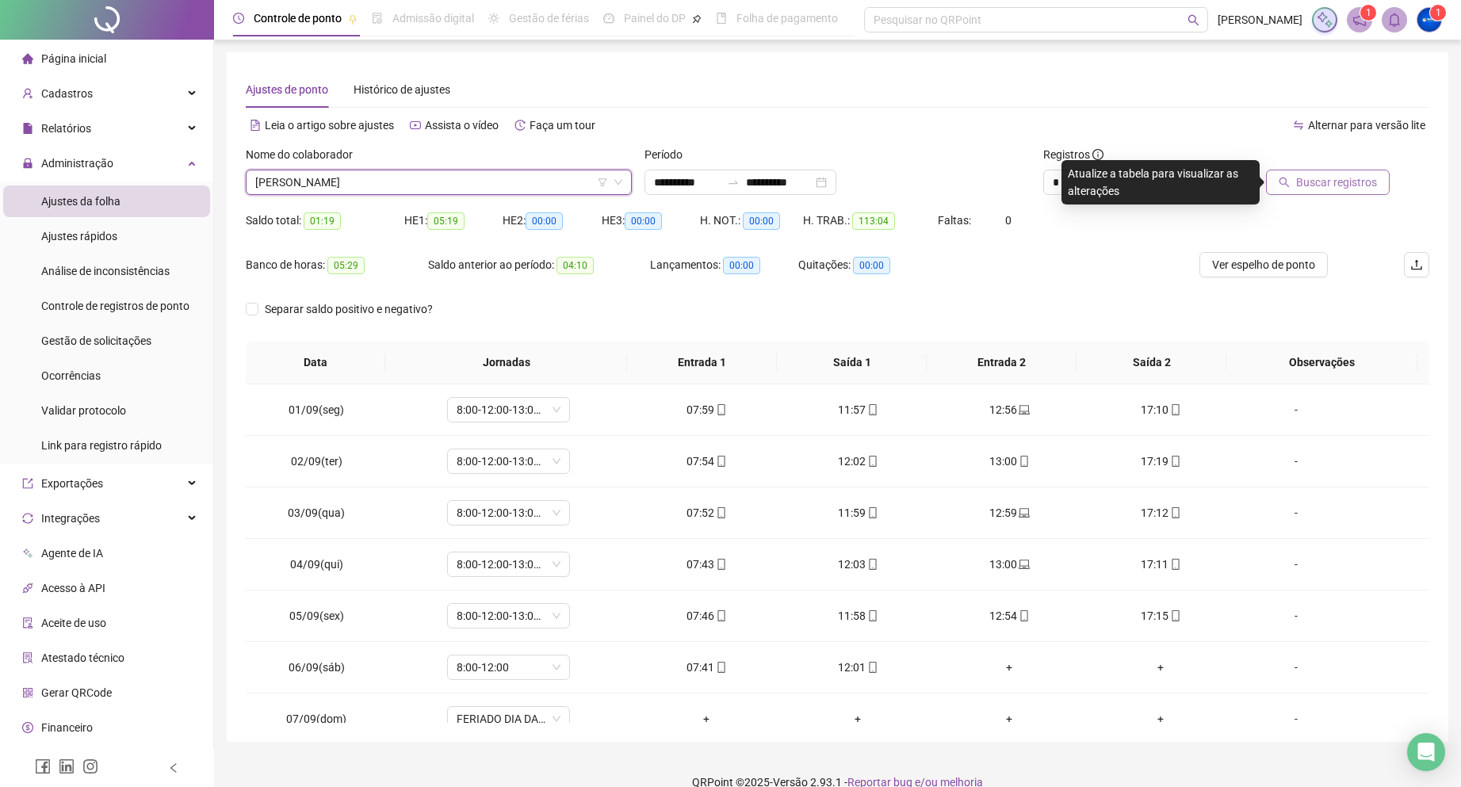
click at [1295, 187] on button "Buscar registros" at bounding box center [1328, 182] width 124 height 25
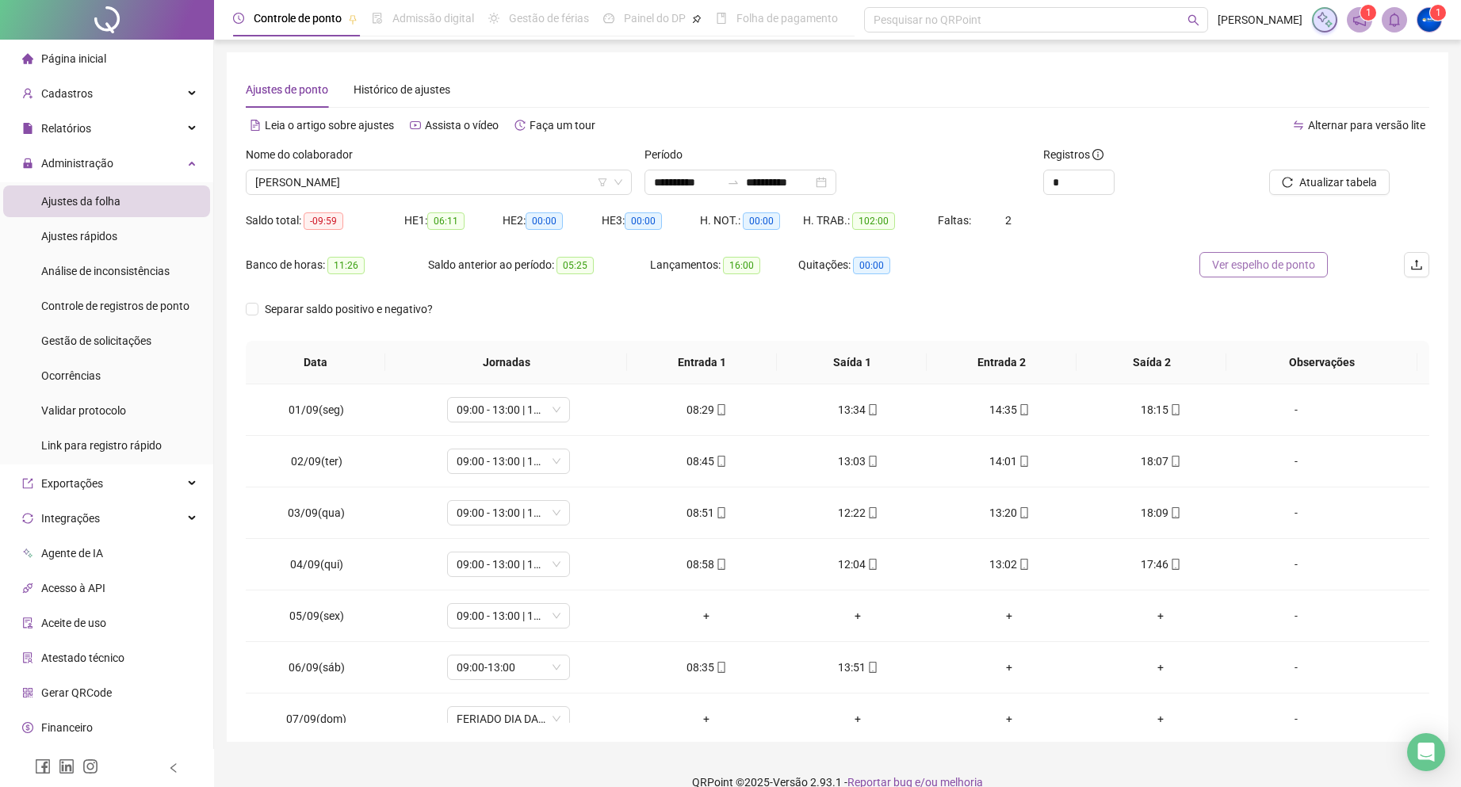
click at [1226, 262] on span "Ver espelho de ponto" at bounding box center [1263, 264] width 103 height 17
click at [372, 171] on span "[PERSON_NAME]" at bounding box center [438, 182] width 367 height 24
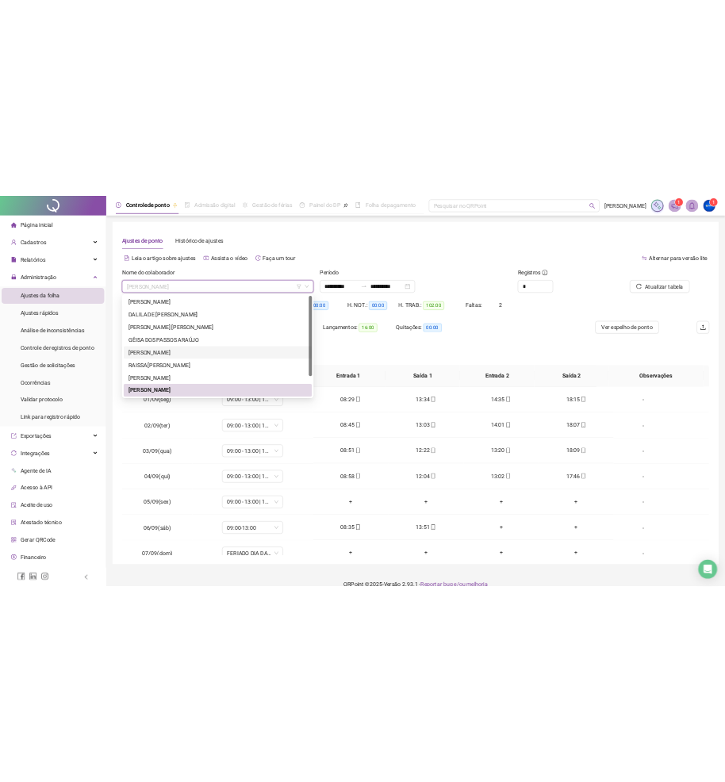
scroll to position [51, 0]
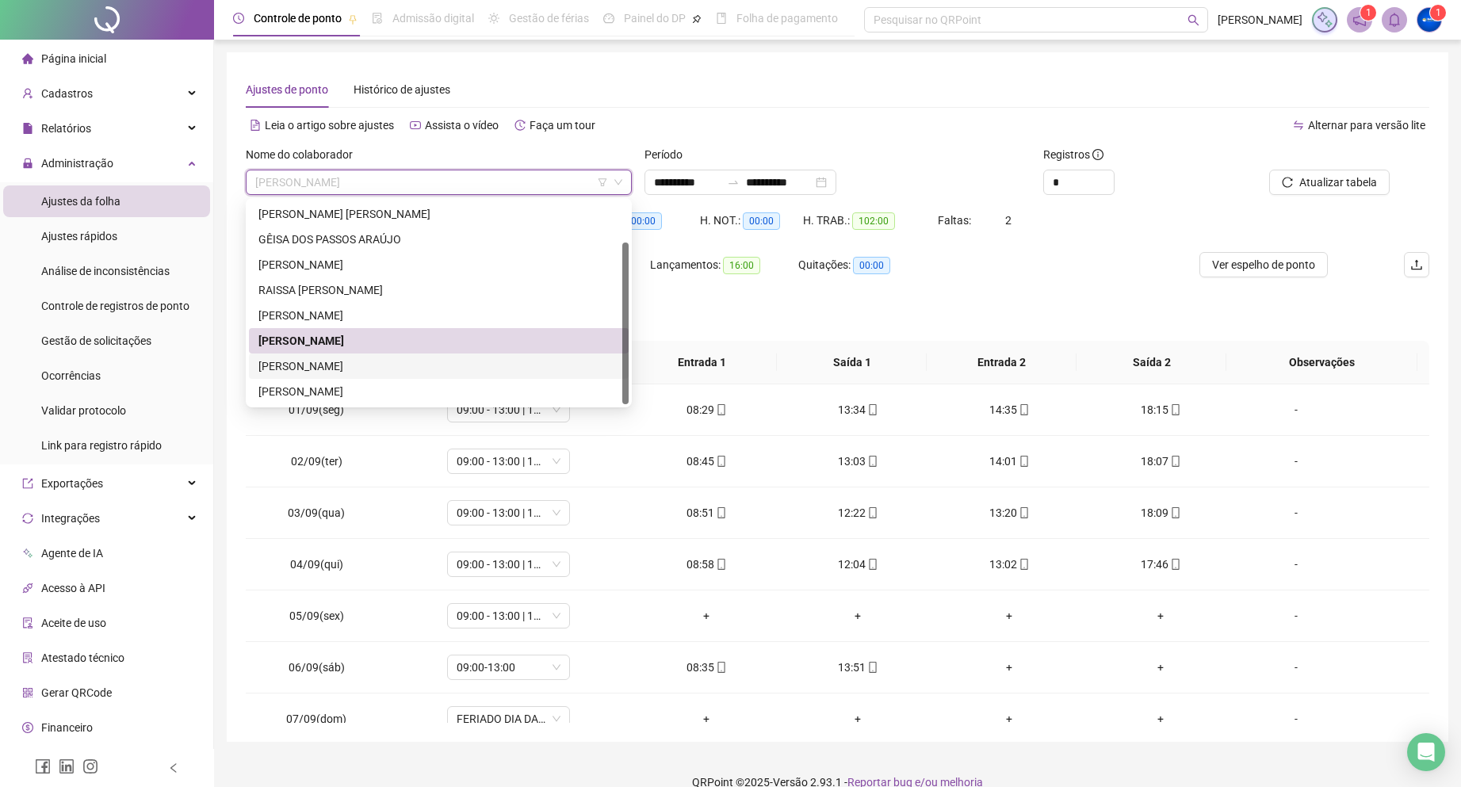
click at [361, 366] on div "[PERSON_NAME]" at bounding box center [438, 366] width 361 height 17
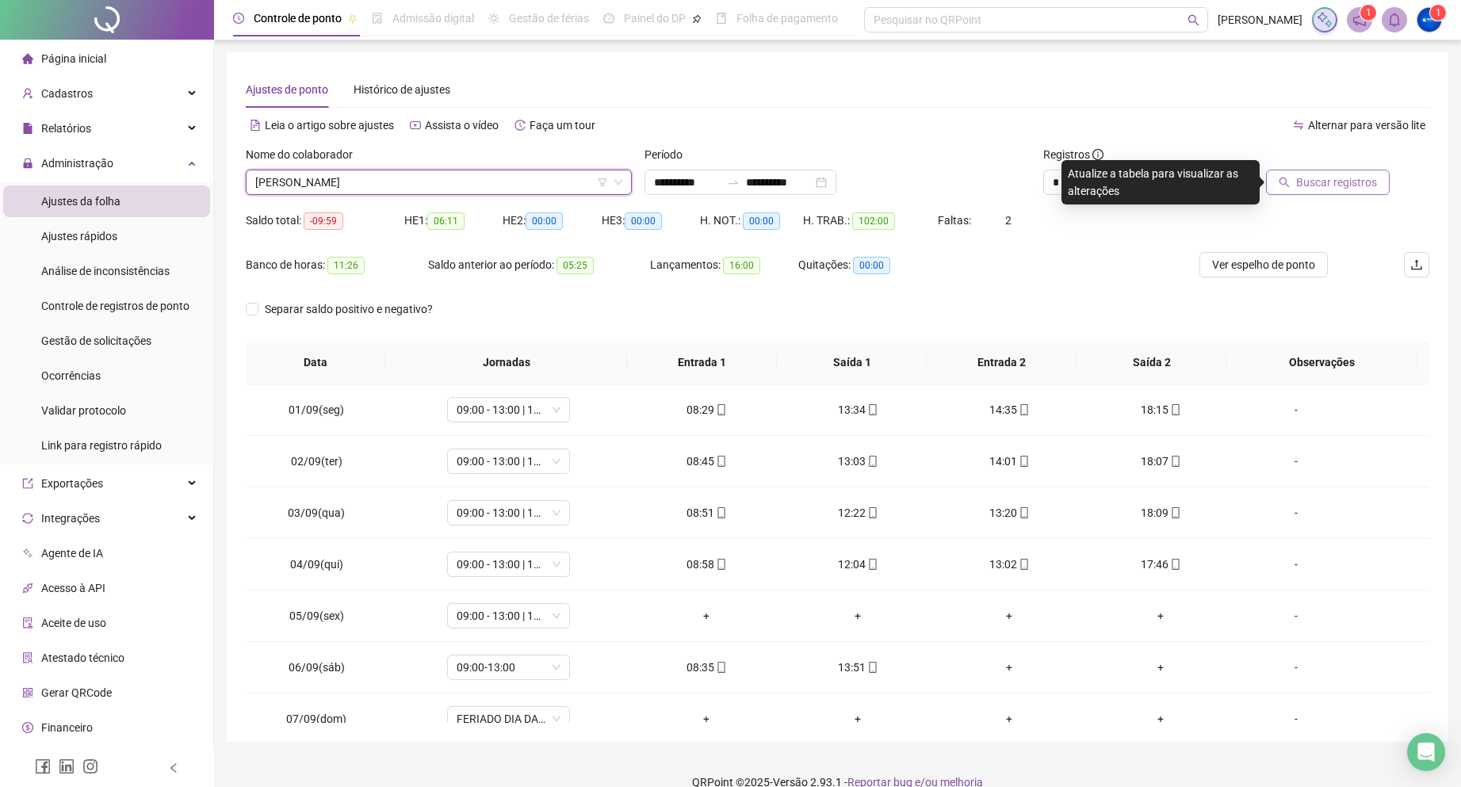
click at [1314, 186] on span "Buscar registros" at bounding box center [1336, 182] width 81 height 17
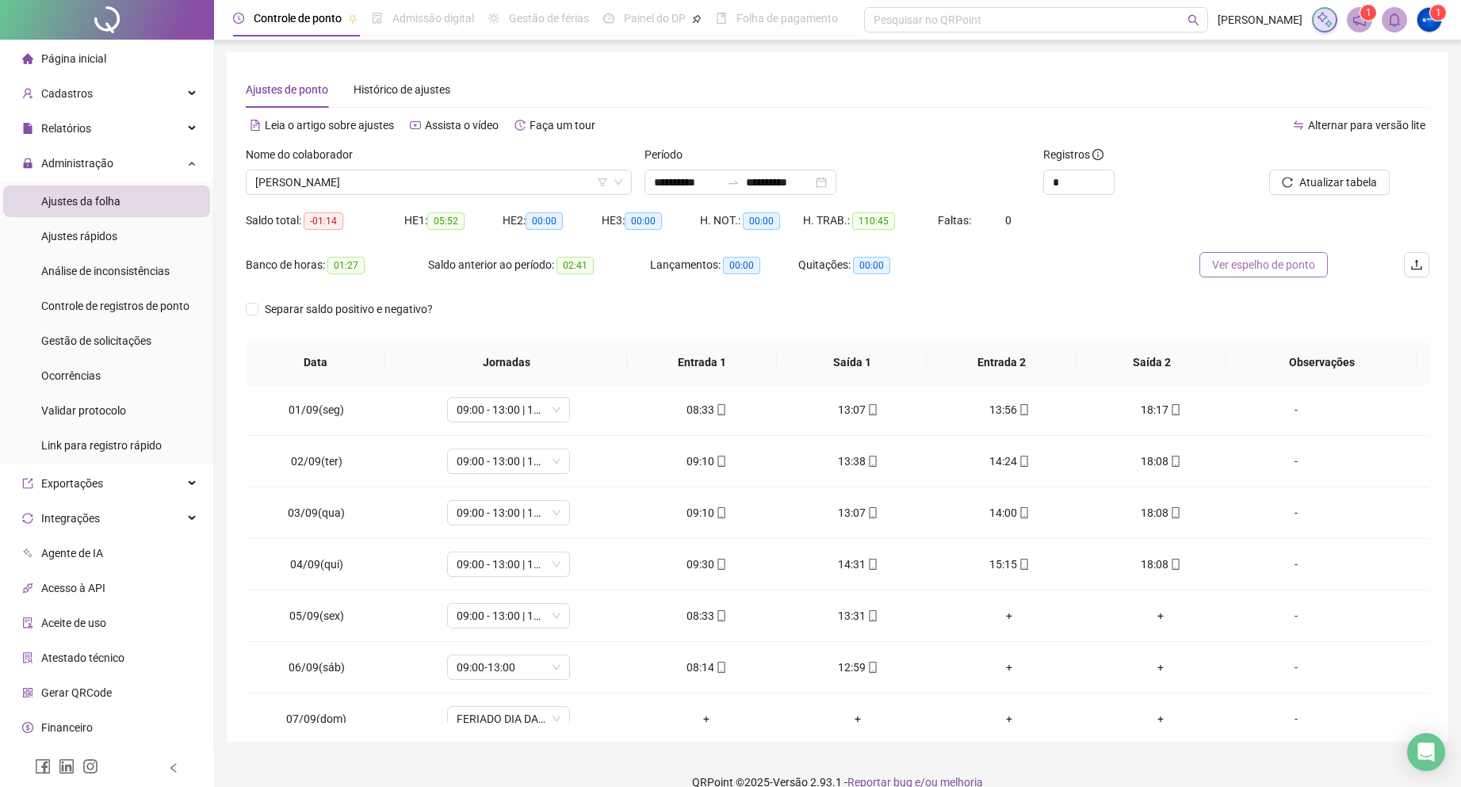
click at [1229, 270] on span "Ver espelho de ponto" at bounding box center [1263, 264] width 103 height 17
click at [341, 188] on span "[PERSON_NAME]" at bounding box center [438, 182] width 367 height 24
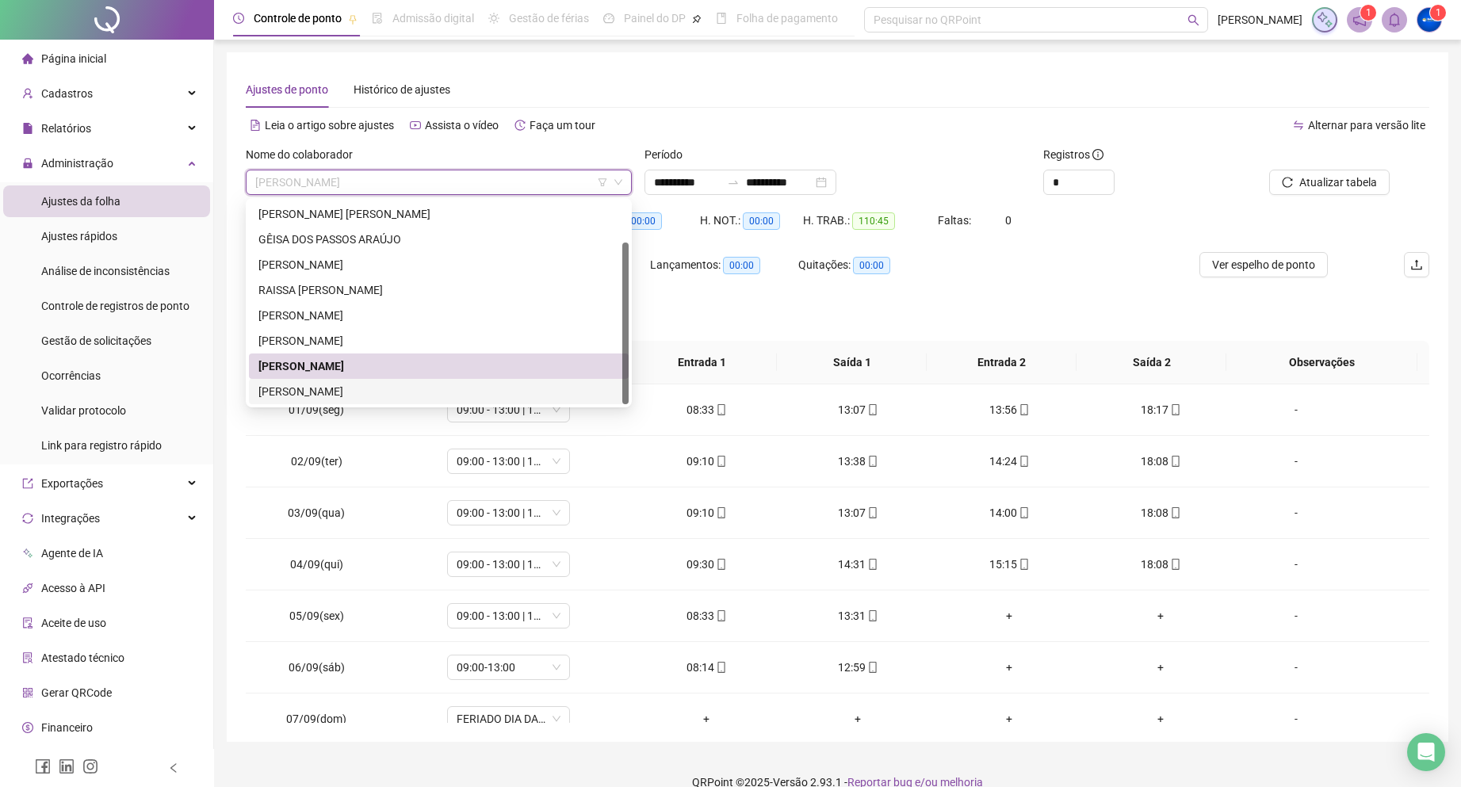
click at [335, 387] on div "[PERSON_NAME]" at bounding box center [438, 391] width 361 height 17
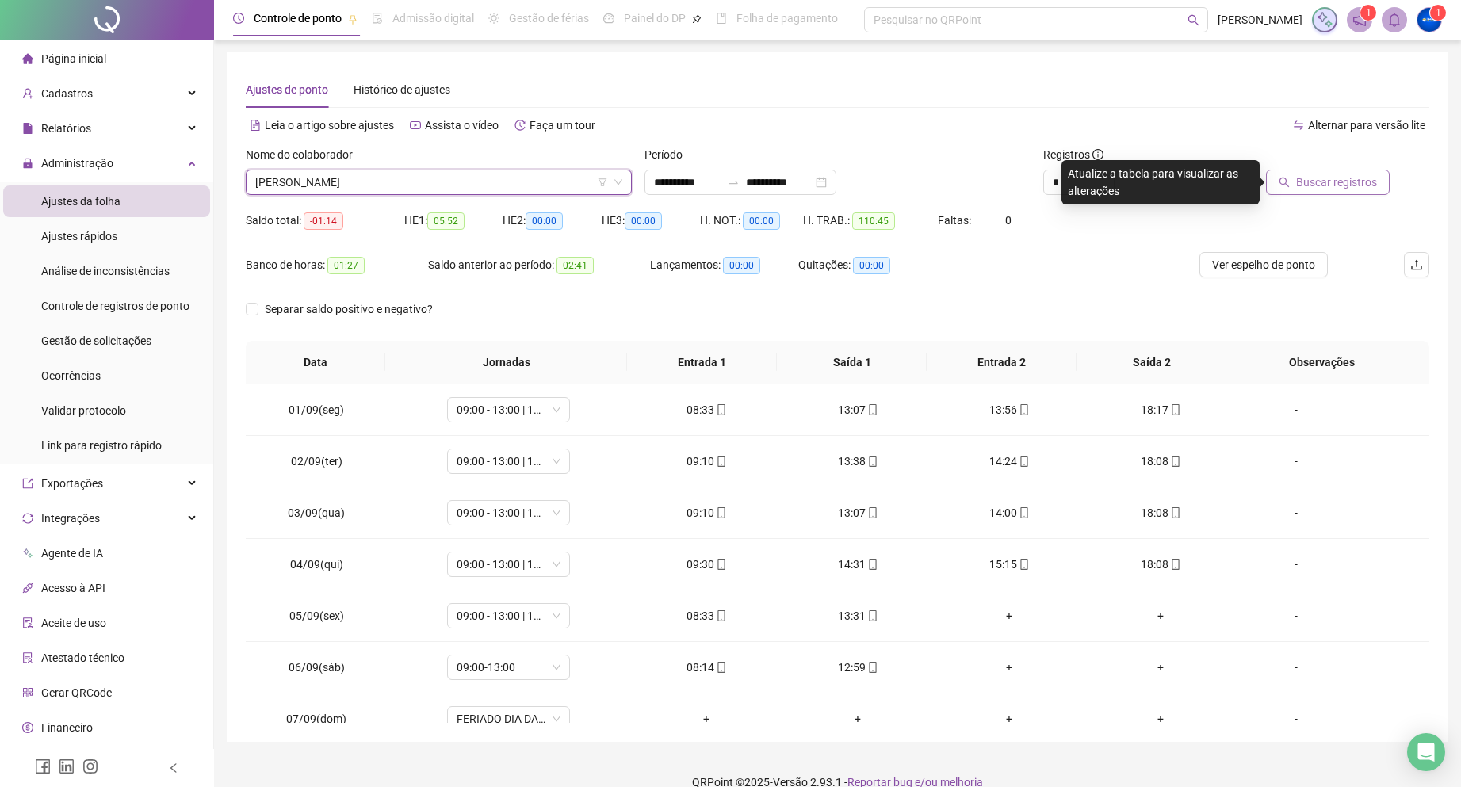
click at [1322, 189] on span "Buscar registros" at bounding box center [1336, 182] width 81 height 17
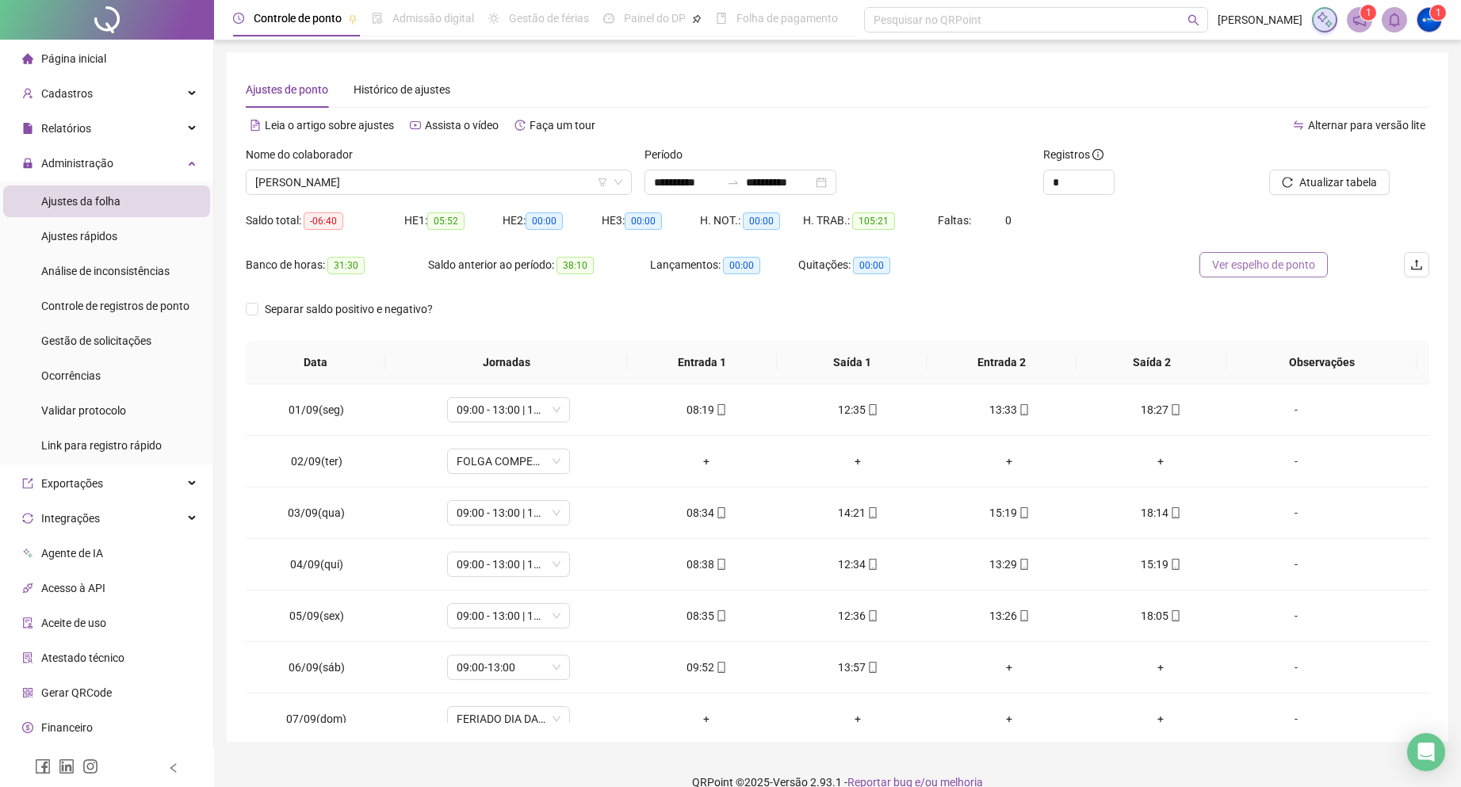
click at [1232, 271] on span "Ver espelho de ponto" at bounding box center [1263, 264] width 103 height 17
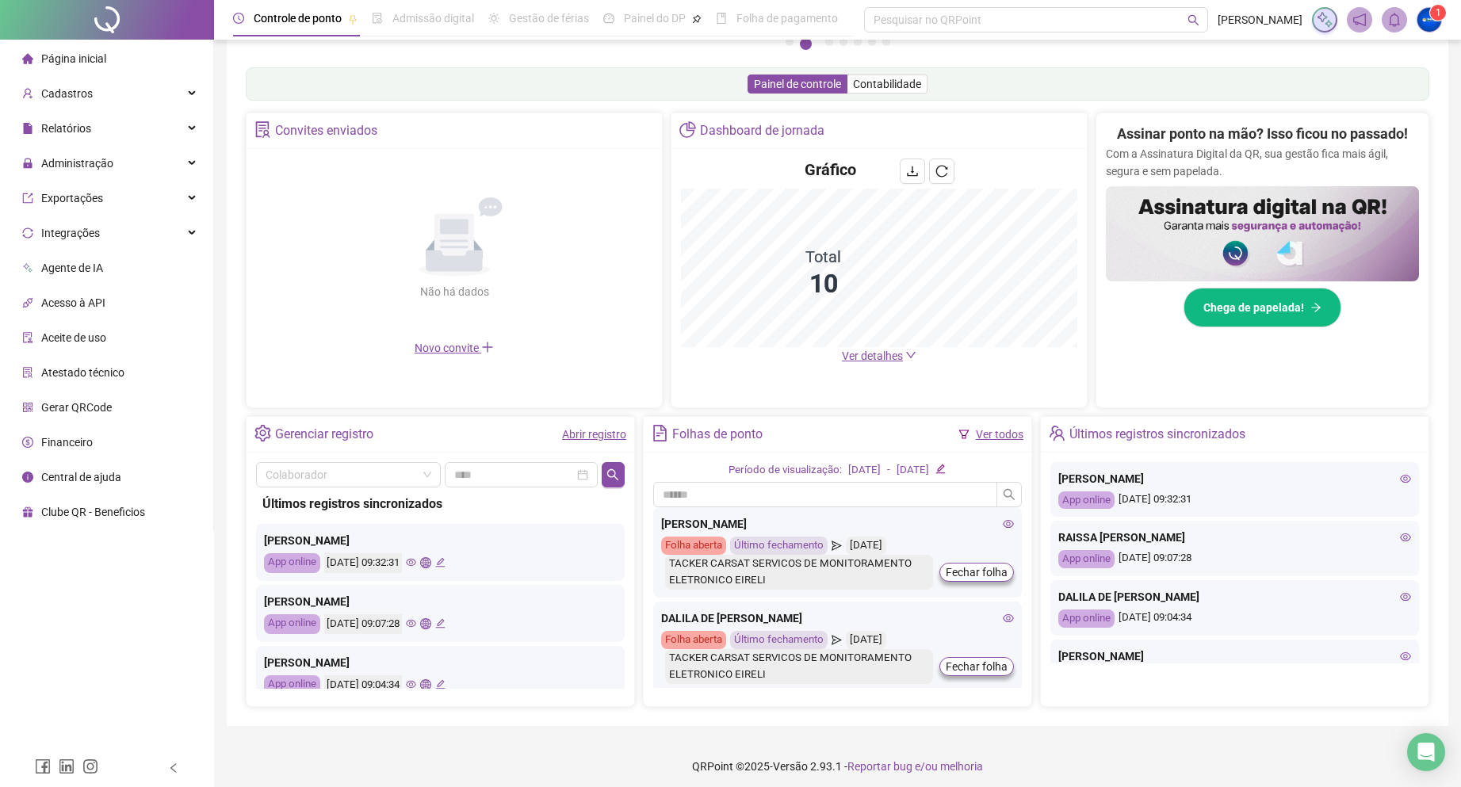
scroll to position [238, 0]
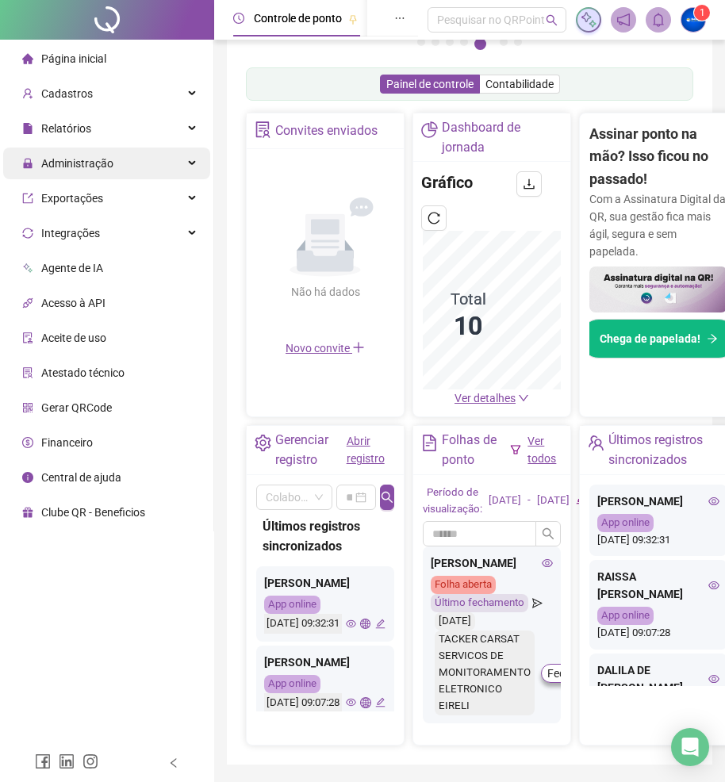
click at [118, 159] on div "Administração" at bounding box center [106, 163] width 207 height 32
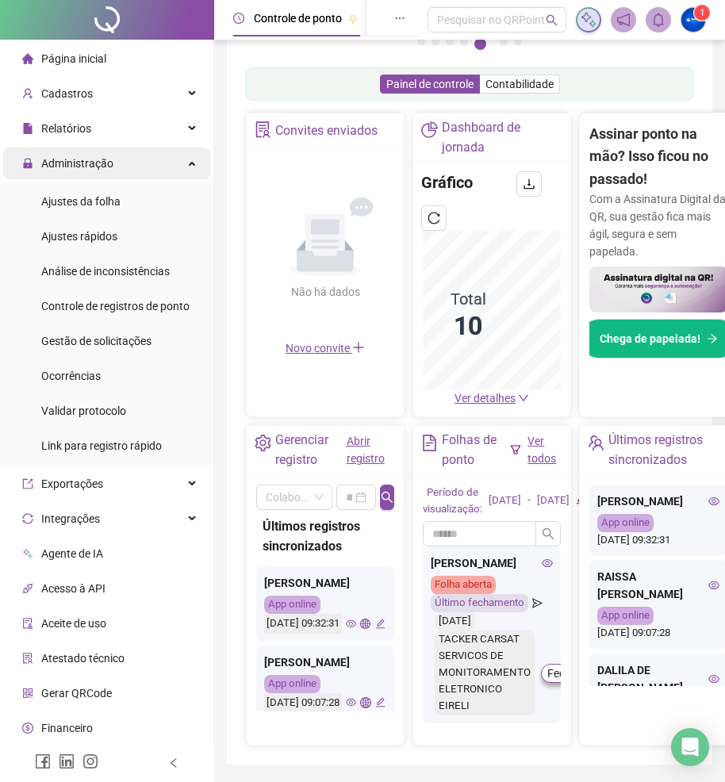
click at [118, 159] on div "Administração" at bounding box center [106, 163] width 207 height 32
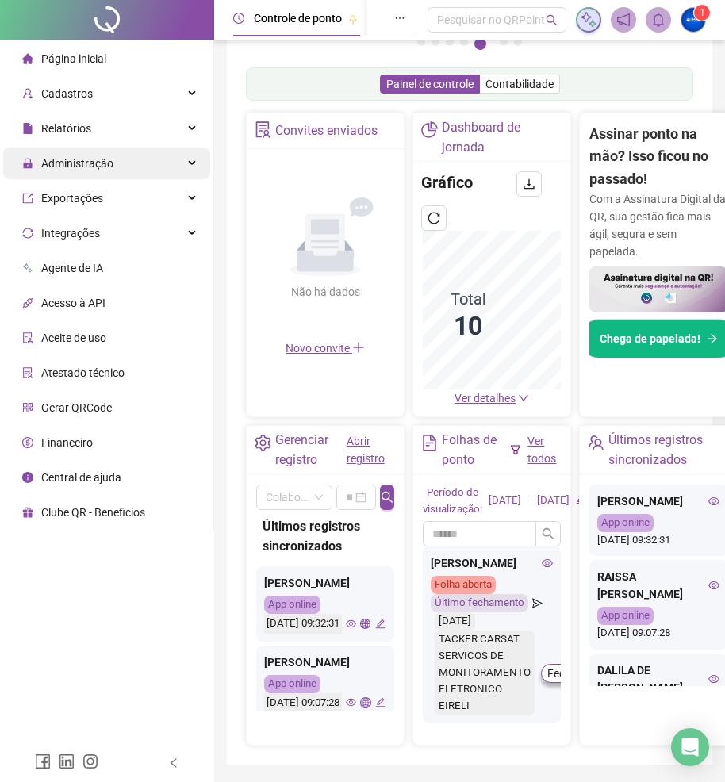
click at [118, 159] on div "Administração" at bounding box center [106, 163] width 207 height 32
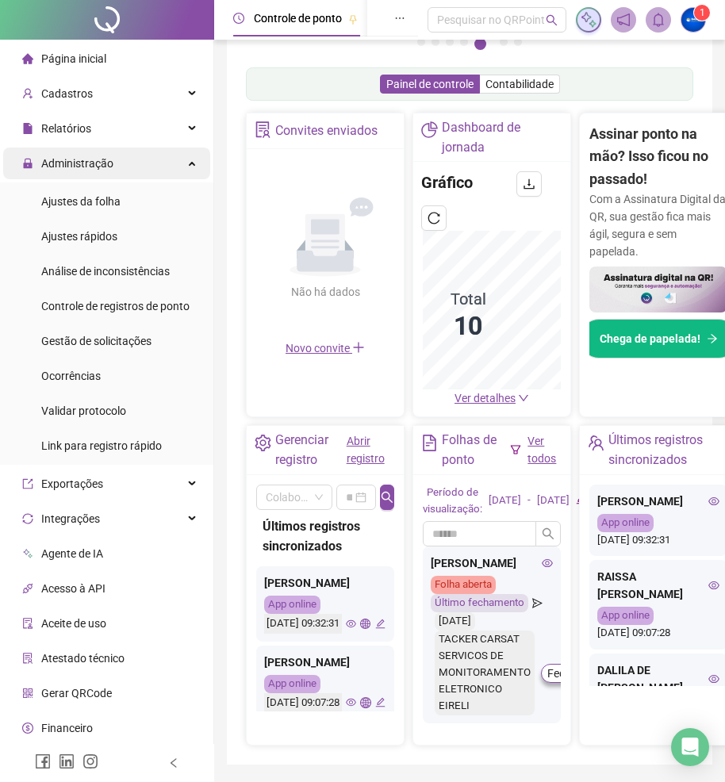
click at [82, 160] on span "Administração" at bounding box center [77, 163] width 72 height 13
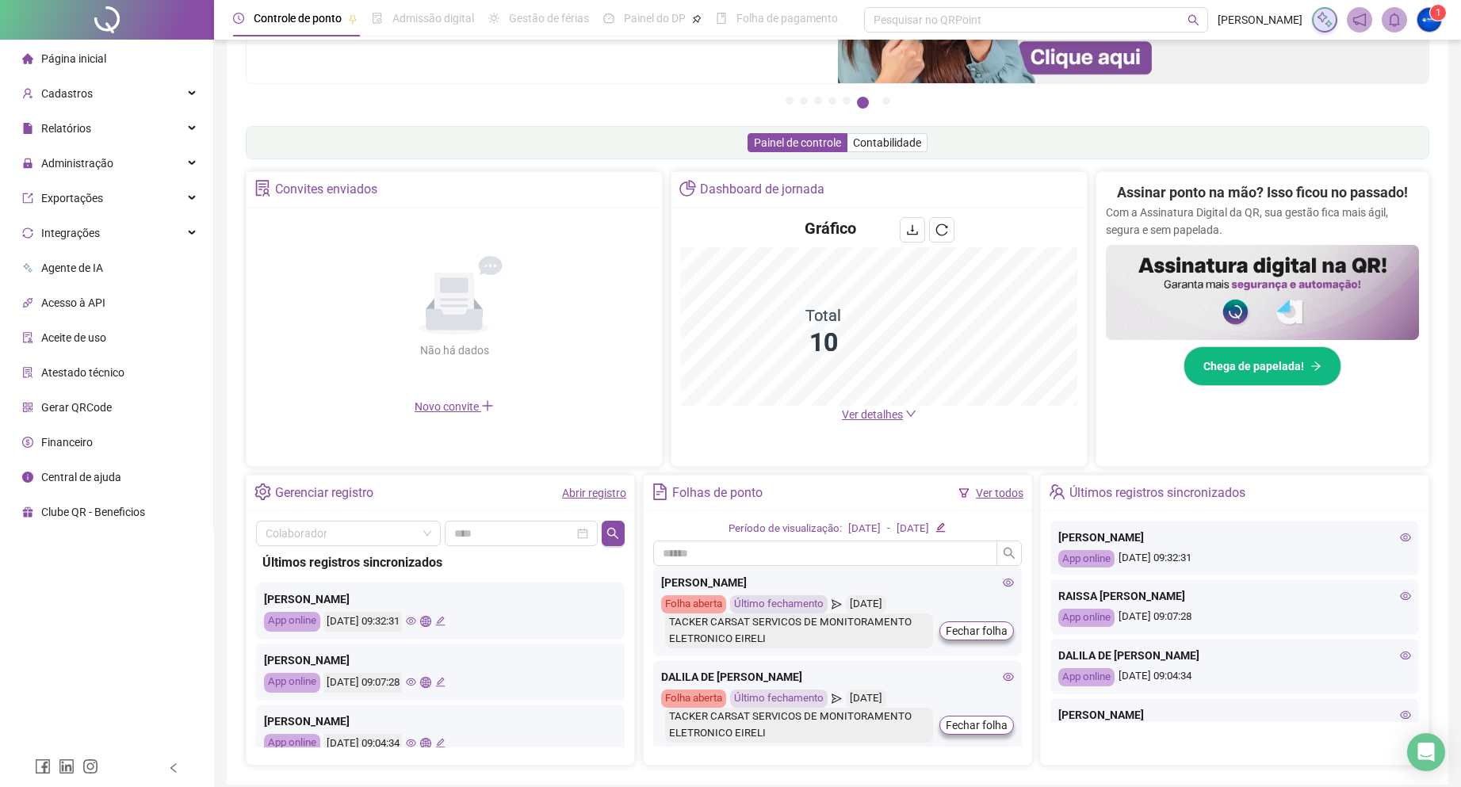
scroll to position [79, 0]
